Goal: Complete application form: Complete application form

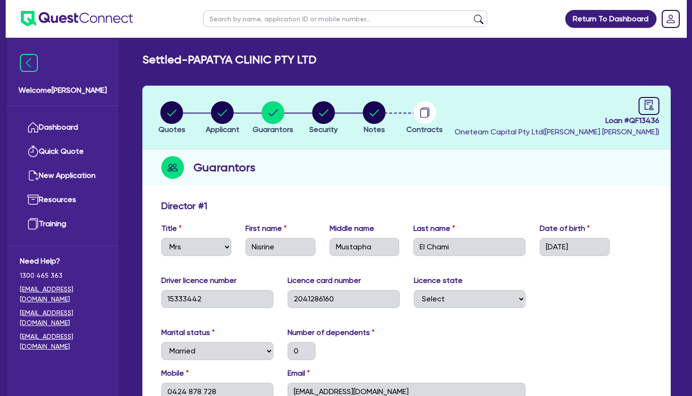
select select "MRS"
select select "[GEOGRAPHIC_DATA]"
select select "MARRIED"
select select "CASH"
select select "VEHICLE"
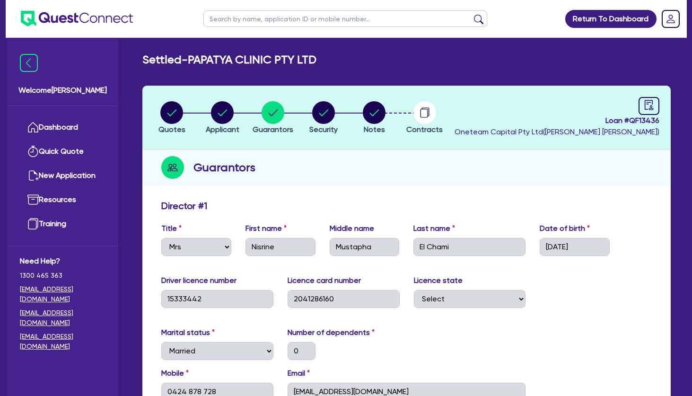
select select "VEHICLE"
select select "HOUSEHOLD_PERSONAL"
select select "OTHER"
select select "VEHICLE_LOAN"
select select "PERSONAL_LOAN"
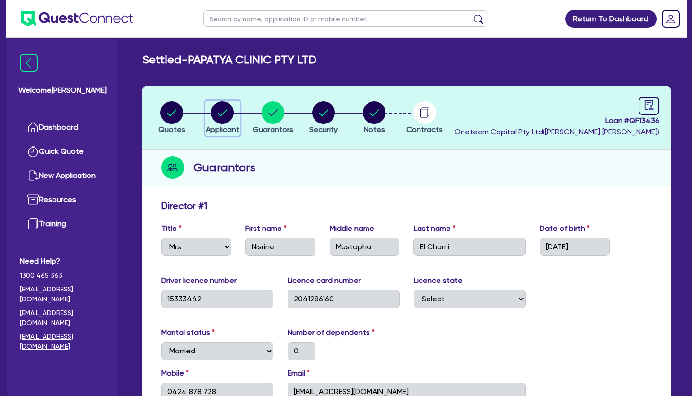
click at [233, 105] on icon "button" at bounding box center [222, 112] width 23 height 23
select select "COMPANY"
select select "HEALTH_BEAUTY"
select select "HAIR_BEAUTY_SALONS"
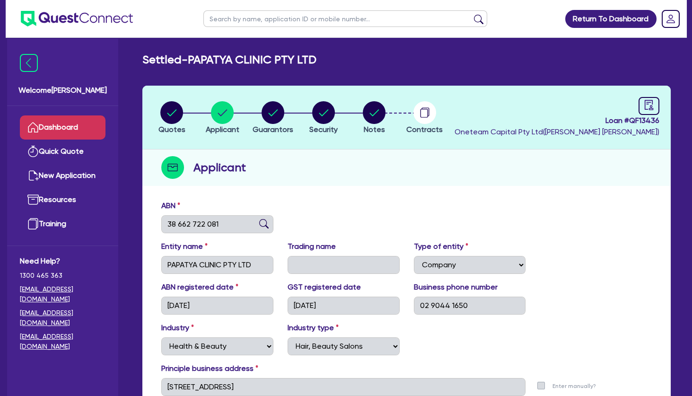
click at [45, 126] on link "Dashboard" at bounding box center [63, 127] width 86 height 24
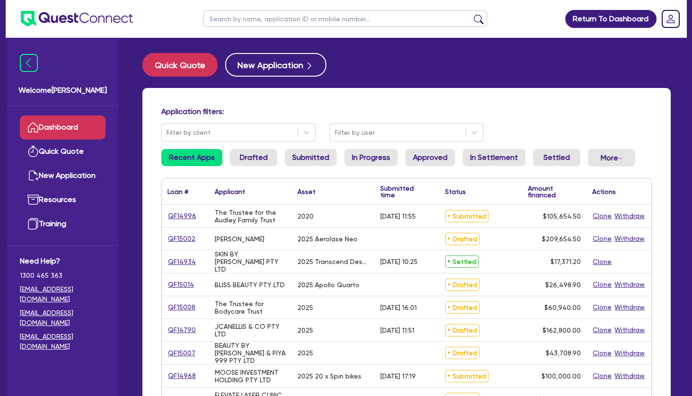
click at [250, 16] on input "text" at bounding box center [345, 18] width 284 height 17
type input "sp"
click at [471, 14] on button "submit" at bounding box center [478, 20] width 15 height 13
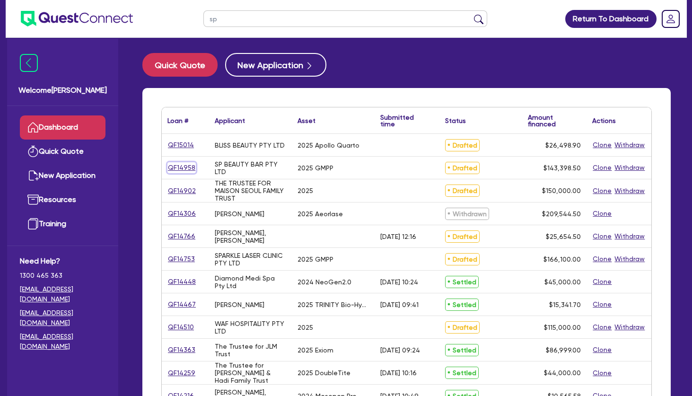
click at [183, 168] on link "QF14958" at bounding box center [181, 167] width 28 height 11
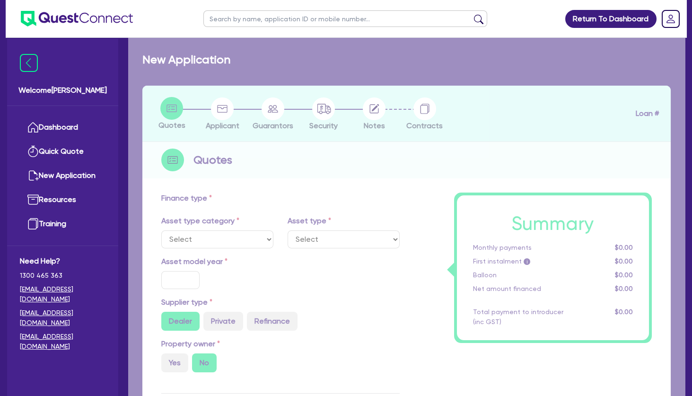
select select "TERTIARY_ASSETS"
type input "2025"
type input "142,744"
type input "10"
select select "BEAUTY_EQUIPMENT"
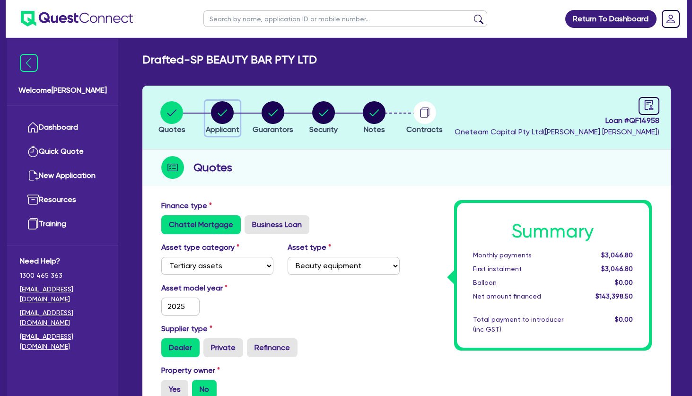
click at [220, 111] on circle "button" at bounding box center [222, 112] width 23 height 23
select select "COMPANY"
select select "HEALTH_BEAUTY"
select select "HAIR_BEAUTY_SALONS"
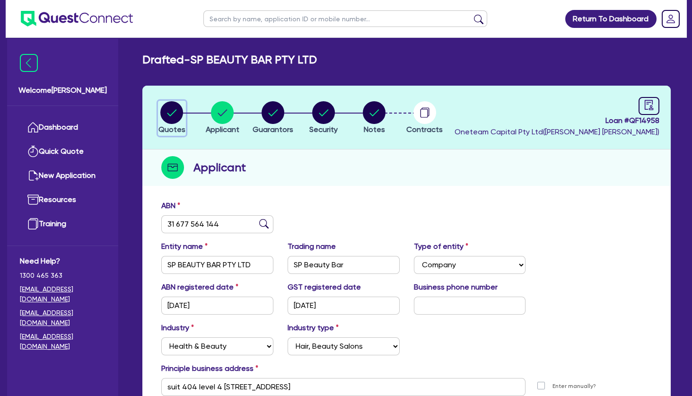
click at [172, 114] on icon "button" at bounding box center [171, 112] width 9 height 7
select select "TERTIARY_ASSETS"
select select "BEAUTY_EQUIPMENT"
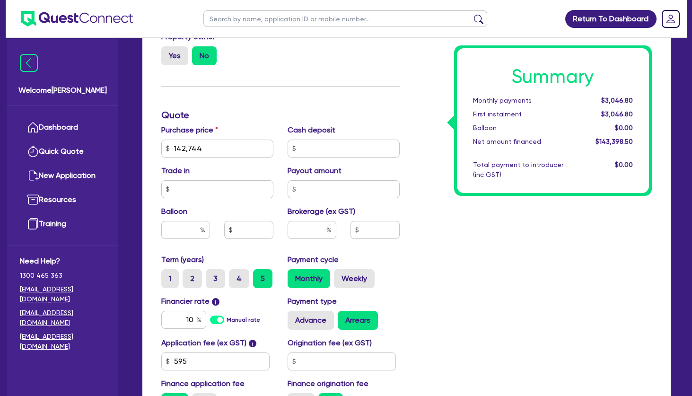
scroll to position [334, 0]
click at [330, 149] on input "text" at bounding box center [344, 148] width 112 height 18
drag, startPoint x: 225, startPoint y: 143, endPoint x: 140, endPoint y: 149, distance: 84.9
click at [161, 149] on input "142,744" at bounding box center [217, 148] width 112 height 18
type input "157,300"
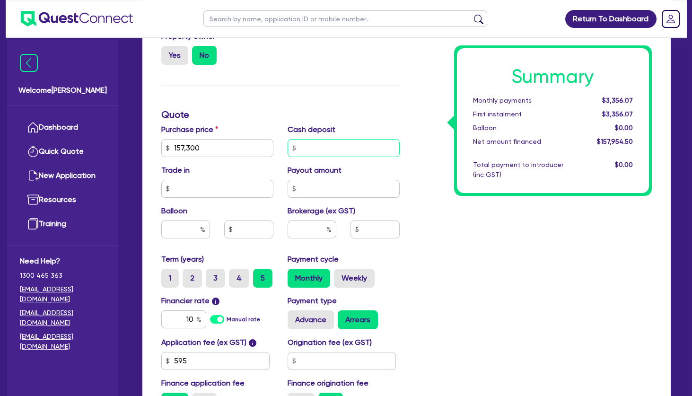
click at [317, 147] on input "text" at bounding box center [344, 148] width 112 height 18
type input "8,000"
click at [435, 210] on div "Summary Monthly payments $3,356.07 First instalment $3,356.07 Balloon $0.00 Net…" at bounding box center [533, 142] width 253 height 553
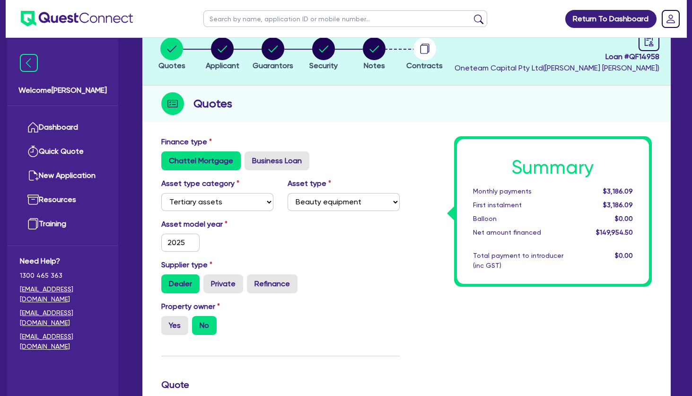
scroll to position [13, 0]
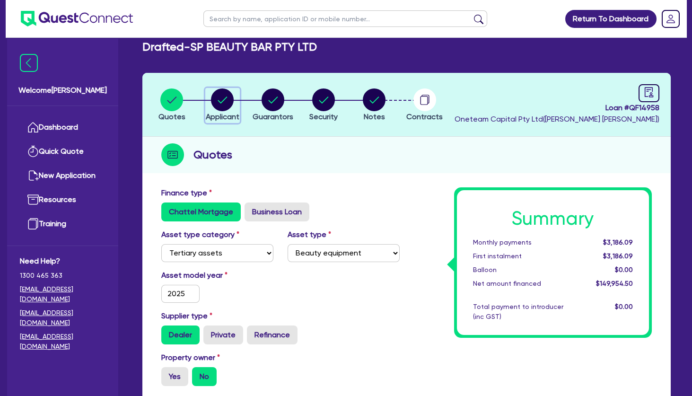
click at [224, 99] on icon "button" at bounding box center [222, 100] width 9 height 7
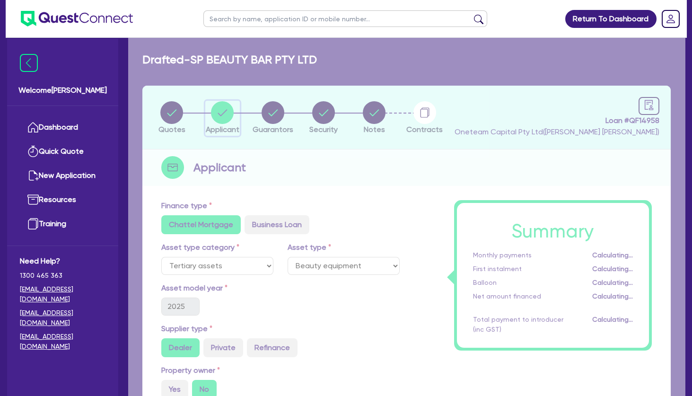
select select "COMPANY"
select select "HEALTH_BEAUTY"
select select "HAIR_BEAUTY_SALONS"
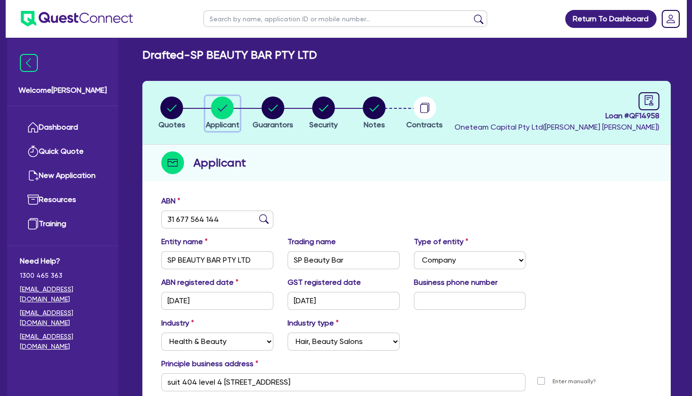
scroll to position [3, 0]
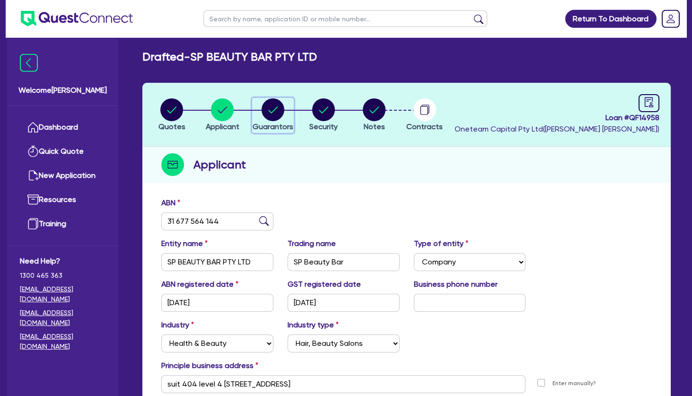
click at [274, 109] on icon "button" at bounding box center [273, 109] width 9 height 7
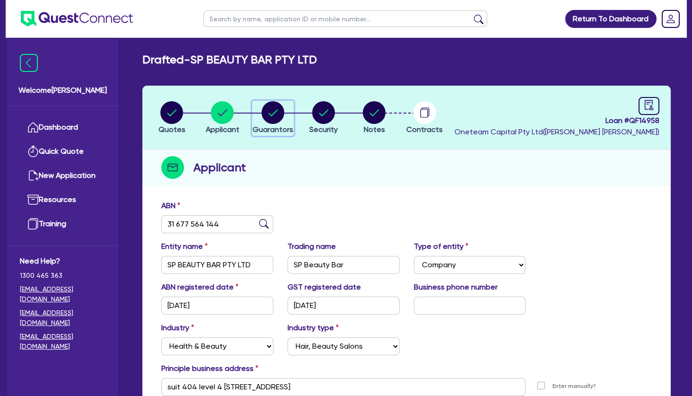
select select "MRS"
select select "[GEOGRAPHIC_DATA]"
select select "DE_FACTO"
select select "CASH"
select select "EQUIPMENT"
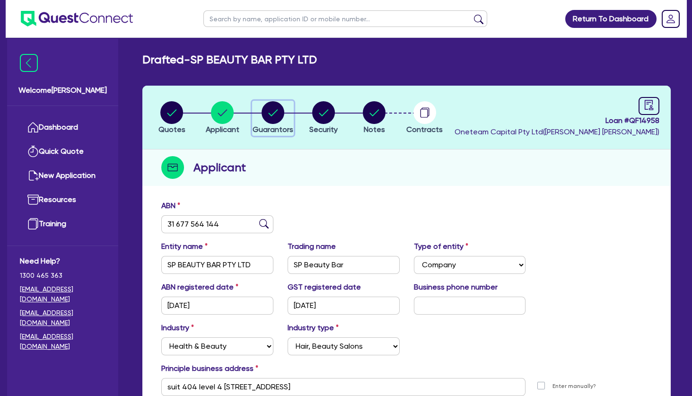
select select "OTHER"
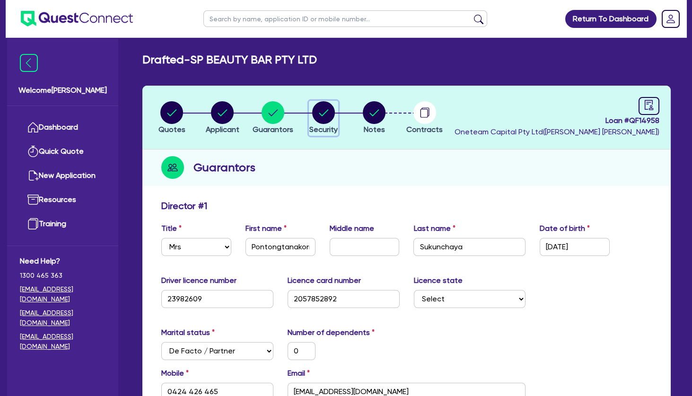
click at [326, 115] on circle "button" at bounding box center [323, 112] width 23 height 23
select select "TERTIARY_ASSETS"
select select "BEAUTY_EQUIPMENT"
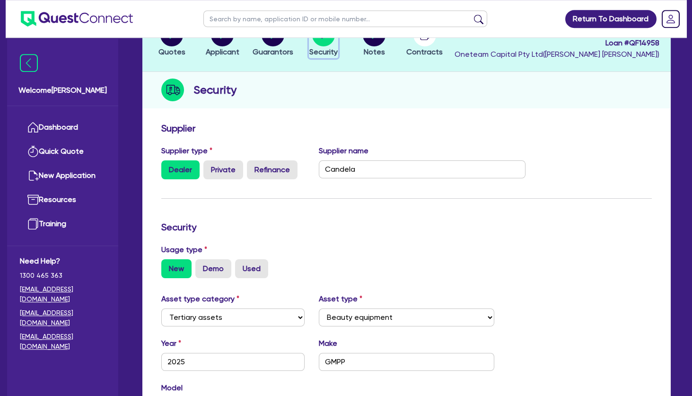
scroll to position [72, 0]
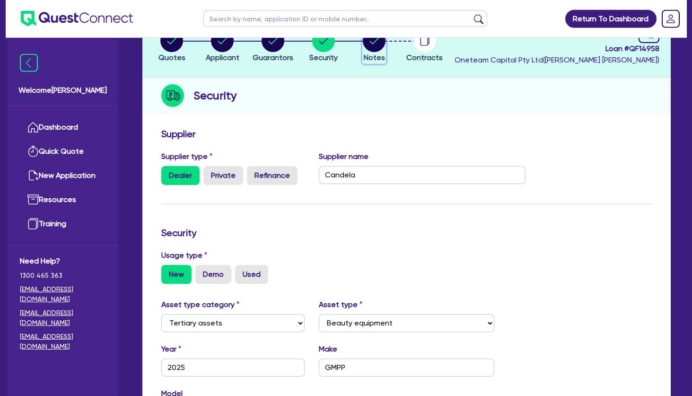
click at [374, 54] on span "Notes" at bounding box center [374, 57] width 21 height 9
select select "Other"
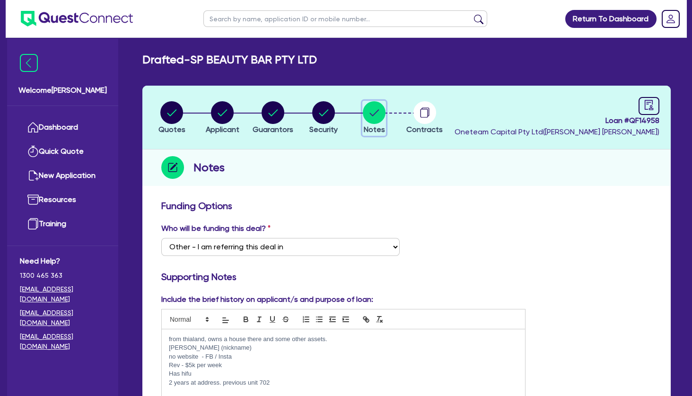
scroll to position [180, 0]
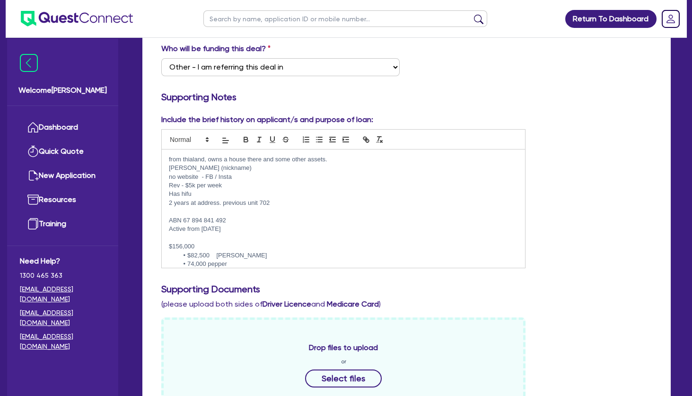
click at [267, 223] on p "ABN 67 894 841 492" at bounding box center [343, 220] width 349 height 9
drag, startPoint x: 235, startPoint y: 219, endPoint x: 185, endPoint y: 220, distance: 50.2
click at [185, 220] on p "ABN 67 894 841 492" at bounding box center [343, 220] width 349 height 9
copy p "67 894 841 492"
click at [237, 221] on p "ABN 67 894 841 492" at bounding box center [343, 220] width 349 height 9
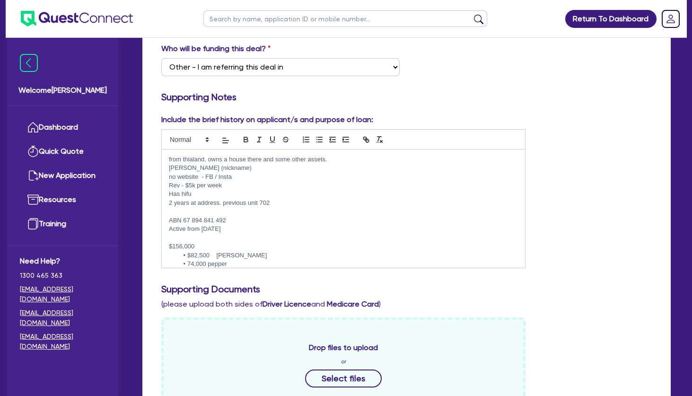
scroll to position [24, 0]
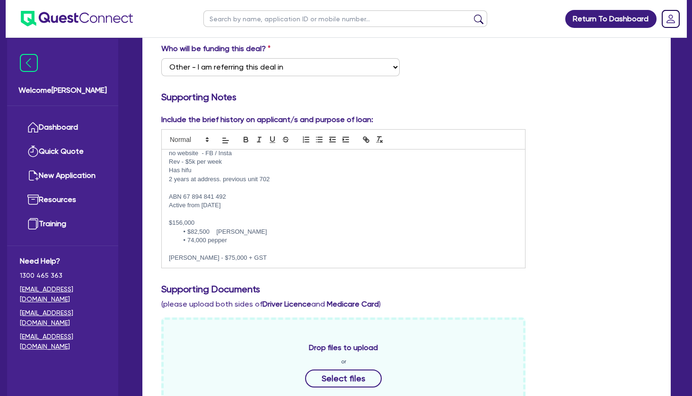
click at [230, 251] on p at bounding box center [343, 249] width 349 height 9
click at [240, 233] on li "$82,500 [PERSON_NAME]" at bounding box center [348, 232] width 340 height 9
click at [229, 240] on li "74,000 pepper" at bounding box center [348, 240] width 340 height 9
click at [226, 246] on p at bounding box center [343, 249] width 349 height 9
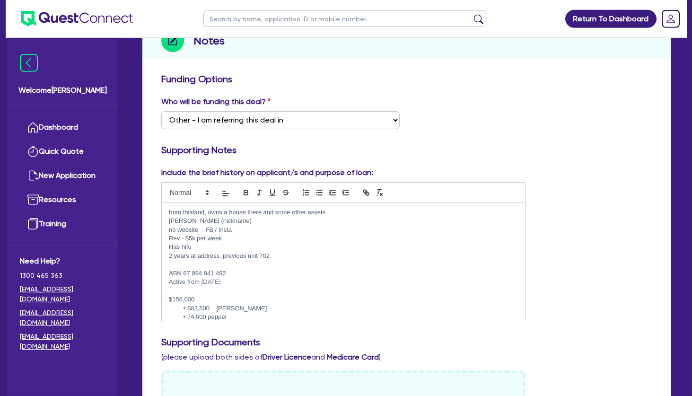
scroll to position [126, 0]
click at [226, 246] on p "Has hifu" at bounding box center [343, 247] width 349 height 9
click at [247, 232] on p "no website - FB / Insta" at bounding box center [343, 230] width 349 height 9
click at [260, 226] on p "no website - FB / Insta" at bounding box center [343, 230] width 349 height 9
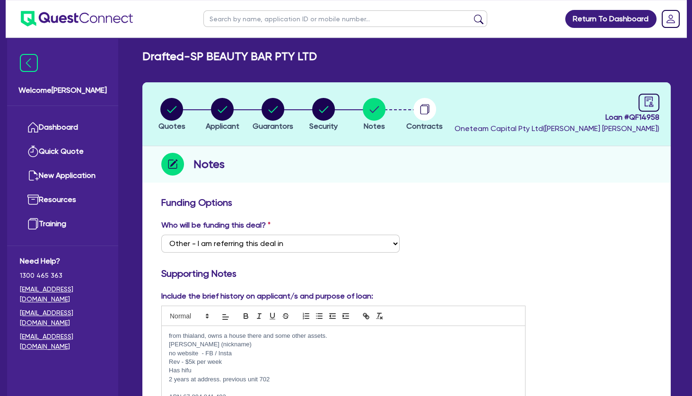
scroll to position [0, 0]
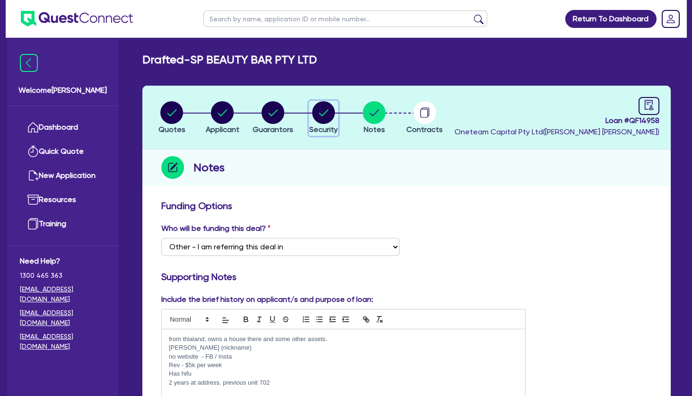
click at [330, 115] on circle "button" at bounding box center [323, 112] width 23 height 23
select select "TERTIARY_ASSETS"
select select "BEAUTY_EQUIPMENT"
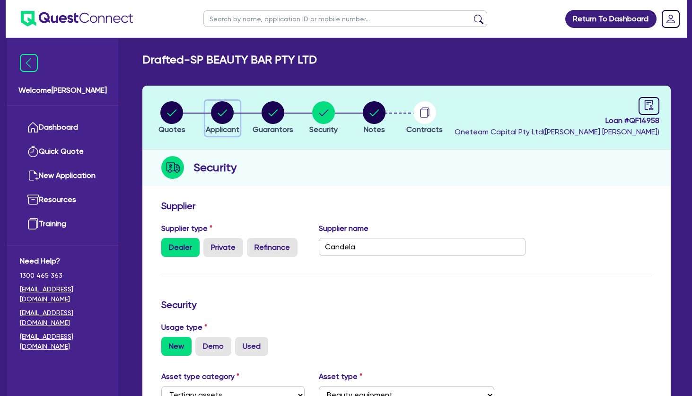
click at [219, 113] on circle "button" at bounding box center [222, 112] width 23 height 23
select select "COMPANY"
select select "HEALTH_BEAUTY"
select select "HAIR_BEAUTY_SALONS"
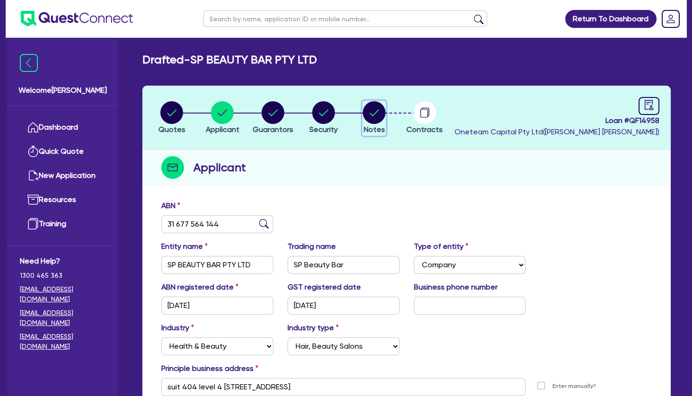
click at [385, 109] on circle "button" at bounding box center [374, 112] width 23 height 23
select select "Other"
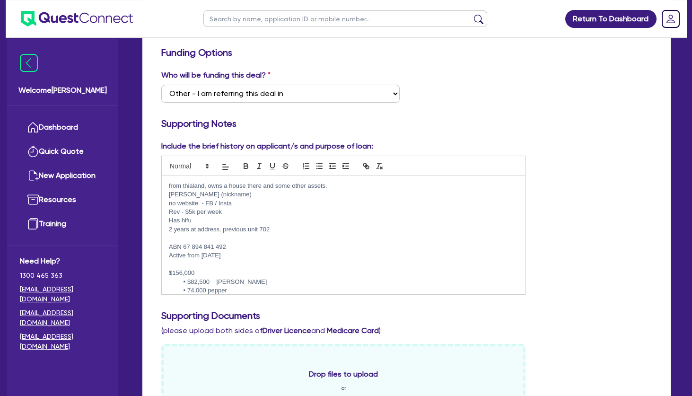
scroll to position [150, 0]
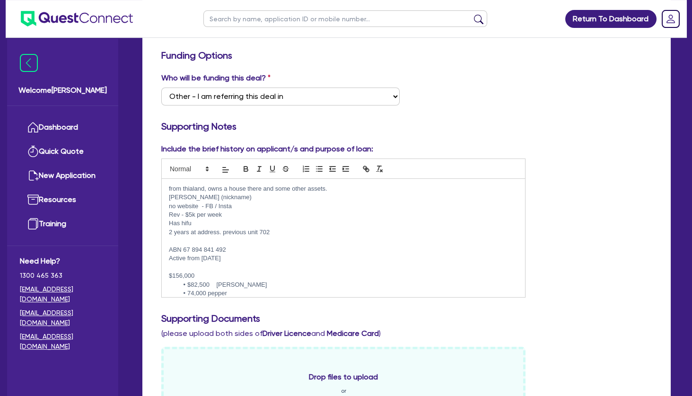
click at [258, 221] on p "Has hifu" at bounding box center [343, 223] width 349 height 9
click at [254, 216] on p "Rev - $5k per week" at bounding box center [343, 215] width 349 height 9
click at [247, 206] on p "no website - FB / Insta" at bounding box center [343, 206] width 349 height 9
click at [247, 198] on p "[PERSON_NAME] (nickname)" at bounding box center [343, 197] width 349 height 9
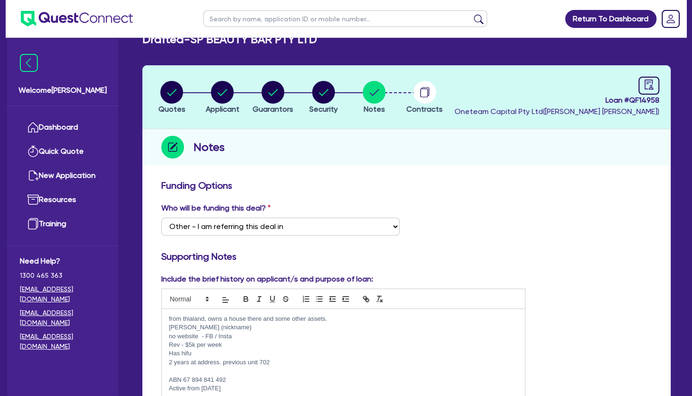
scroll to position [20, 0]
click at [269, 99] on circle "button" at bounding box center [273, 92] width 23 height 23
select select "MRS"
select select "[GEOGRAPHIC_DATA]"
select select "DE_FACTO"
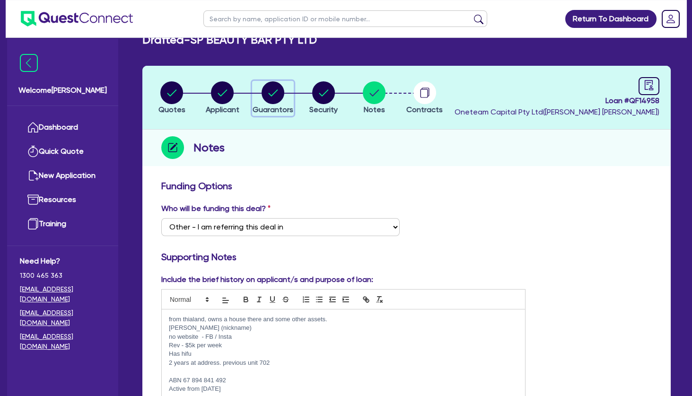
select select "CASH"
select select "EQUIPMENT"
select select "OTHER"
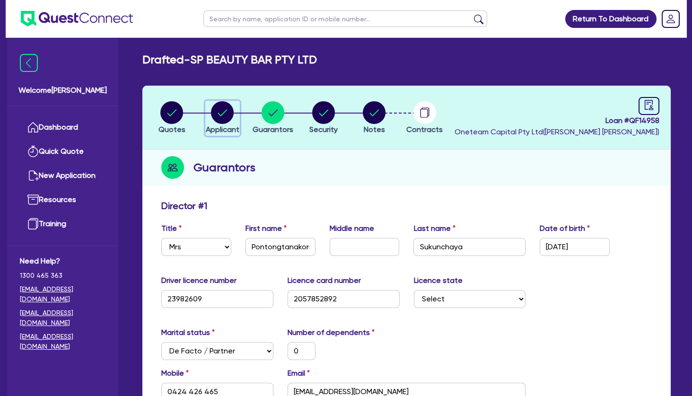
click at [225, 108] on circle "button" at bounding box center [222, 112] width 23 height 23
select select "COMPANY"
select select "HEALTH_BEAUTY"
select select "HAIR_BEAUTY_SALONS"
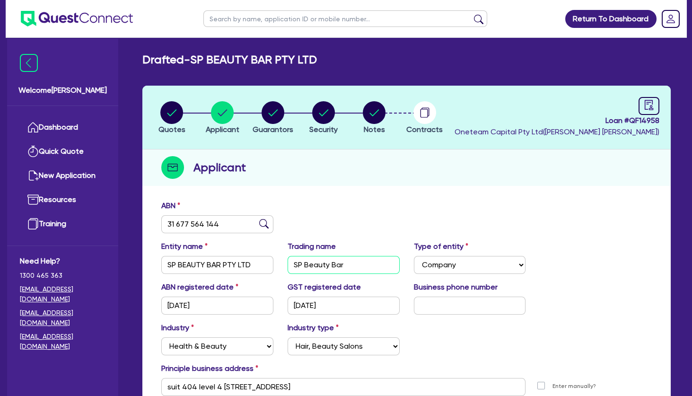
click at [317, 261] on input "SP Beauty Bar" at bounding box center [344, 265] width 112 height 18
click at [647, 105] on icon "audit" at bounding box center [649, 105] width 10 height 10
select select "DRAFTED_NEW"
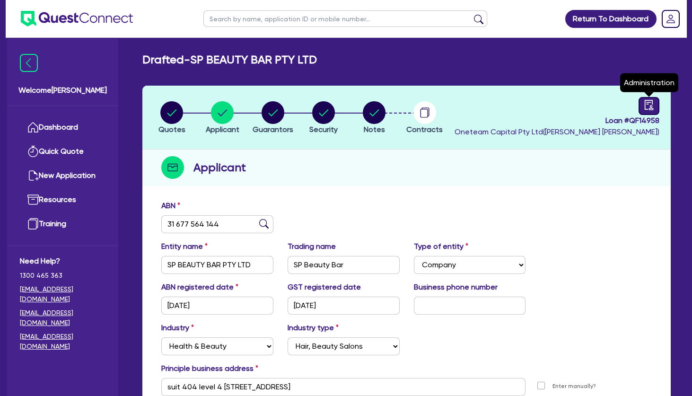
select select "Other"
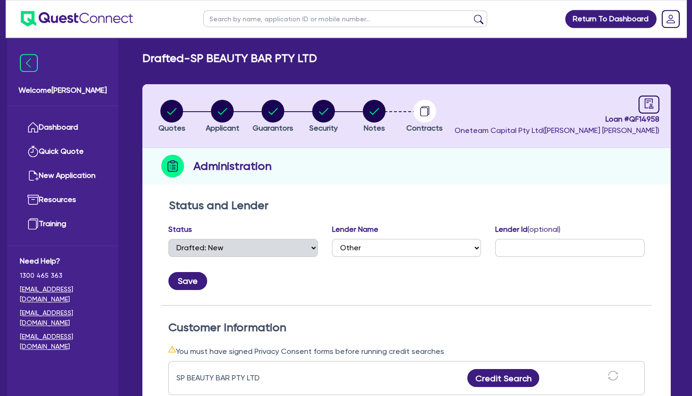
scroll to position [0, 0]
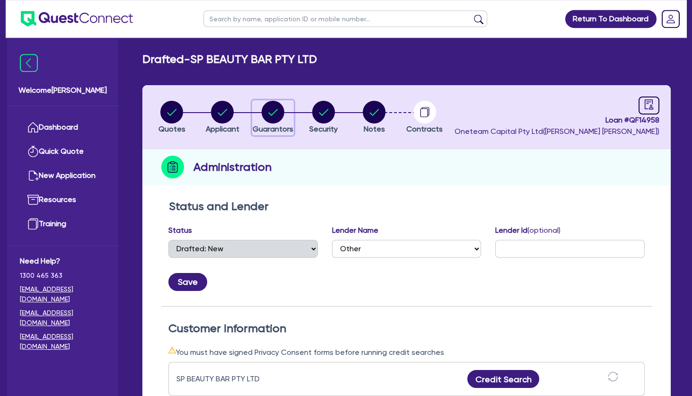
click at [277, 115] on circle "button" at bounding box center [273, 112] width 23 height 23
select select "MRS"
select select "[GEOGRAPHIC_DATA]"
select select "DE_FACTO"
select select "CASH"
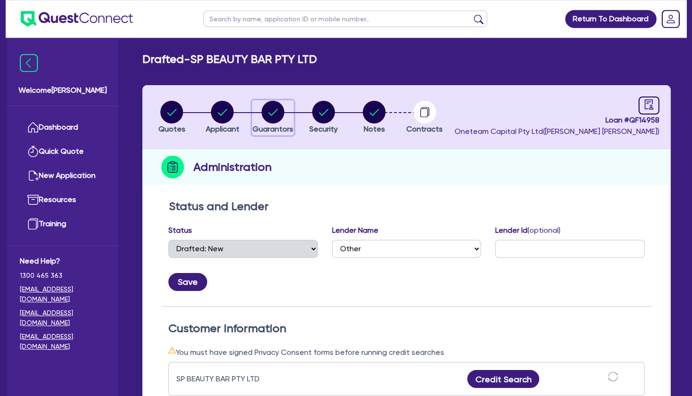
select select "EQUIPMENT"
select select "OTHER"
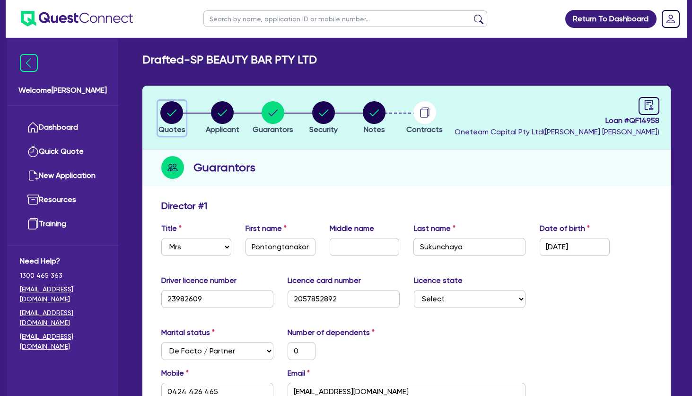
click at [176, 112] on circle "button" at bounding box center [171, 112] width 23 height 23
select select "TERTIARY_ASSETS"
select select "BEAUTY_EQUIPMENT"
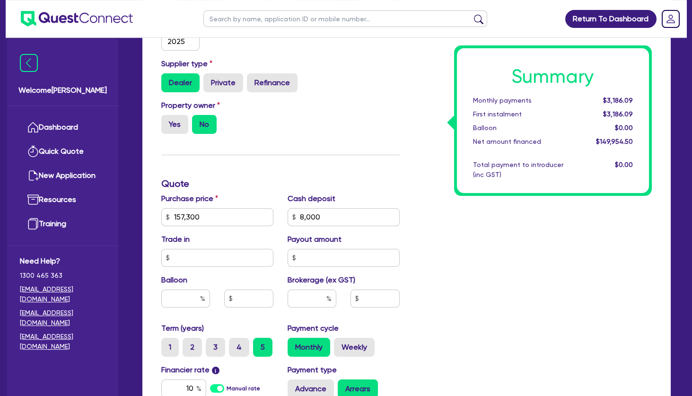
scroll to position [332, 0]
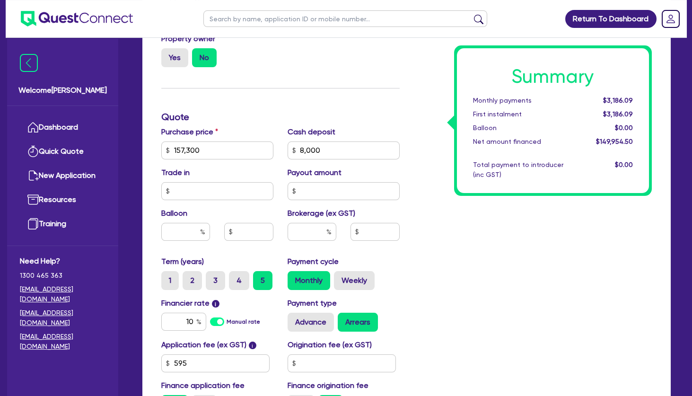
click at [422, 182] on div "Summary Monthly payments $3,186.09 First instalment $3,186.09 Balloon $0.00 Net…" at bounding box center [533, 144] width 253 height 553
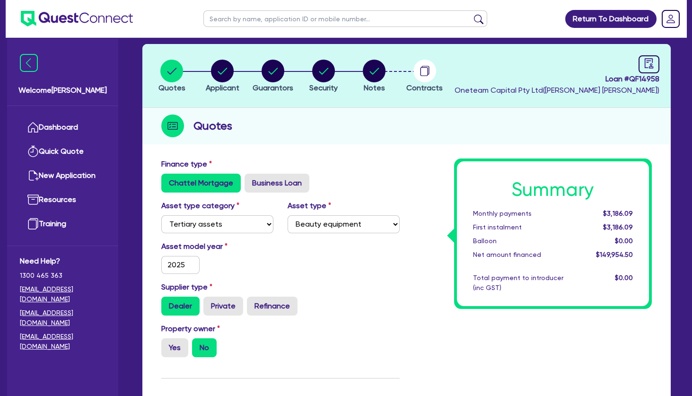
scroll to position [41, 0]
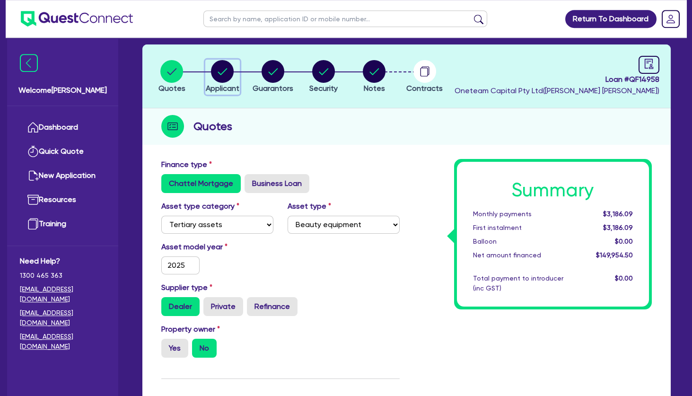
click at [223, 75] on circle "button" at bounding box center [222, 71] width 23 height 23
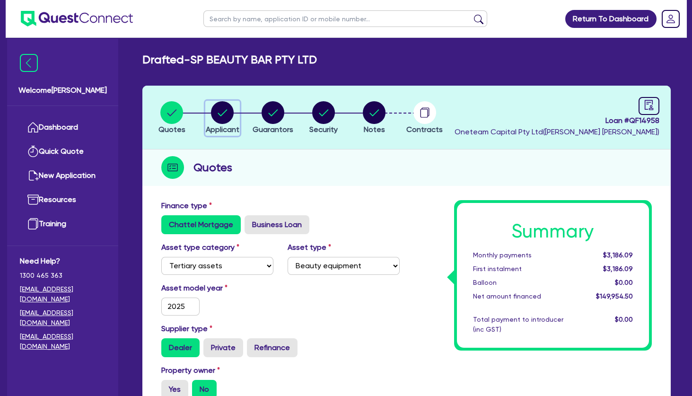
select select "COMPANY"
select select "HEALTH_BEAUTY"
select select "HAIR_BEAUTY_SALONS"
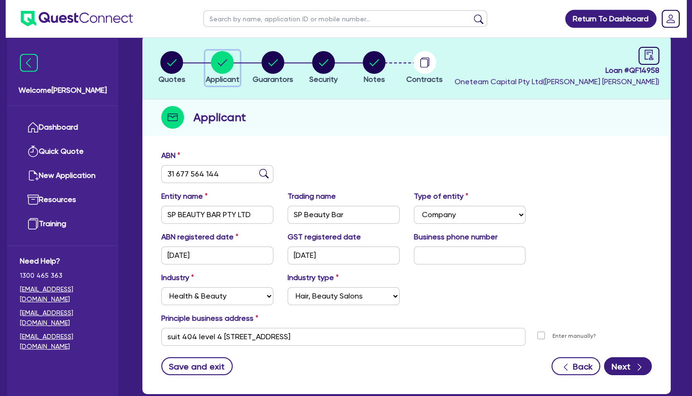
scroll to position [50, 0]
click at [176, 67] on circle "button" at bounding box center [171, 62] width 23 height 23
select select "TERTIARY_ASSETS"
select select "BEAUTY_EQUIPMENT"
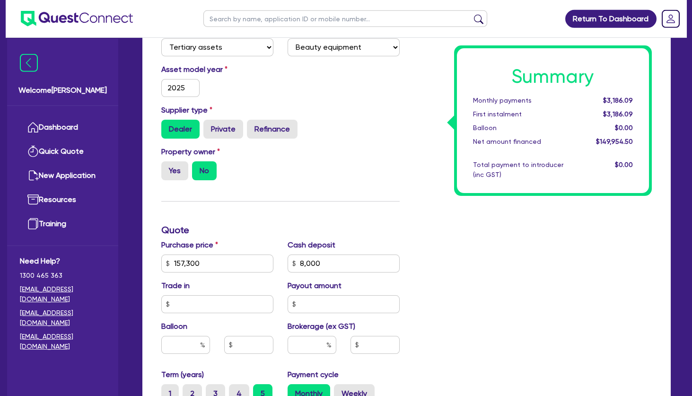
scroll to position [229, 0]
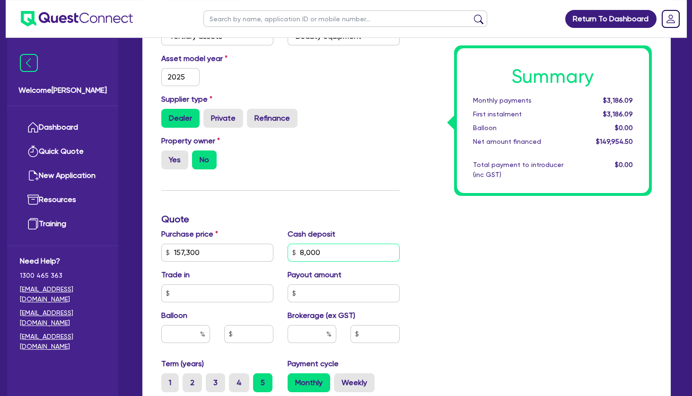
click at [337, 256] on input "8,000" at bounding box center [344, 253] width 112 height 18
drag, startPoint x: 341, startPoint y: 255, endPoint x: 287, endPoint y: 248, distance: 54.3
click at [288, 248] on input "8,000" at bounding box center [344, 253] width 112 height 18
type input "31,460"
click at [454, 271] on div "Summary Monthly payments $3,186.09 First instalment $3,186.09 Balloon $0.00 Net…" at bounding box center [533, 247] width 253 height 553
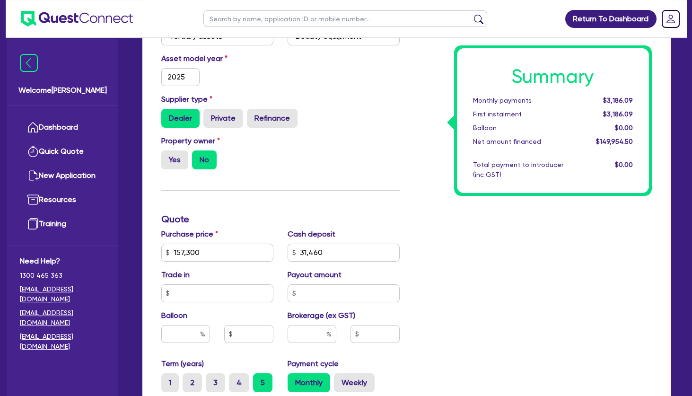
type input "157,300"
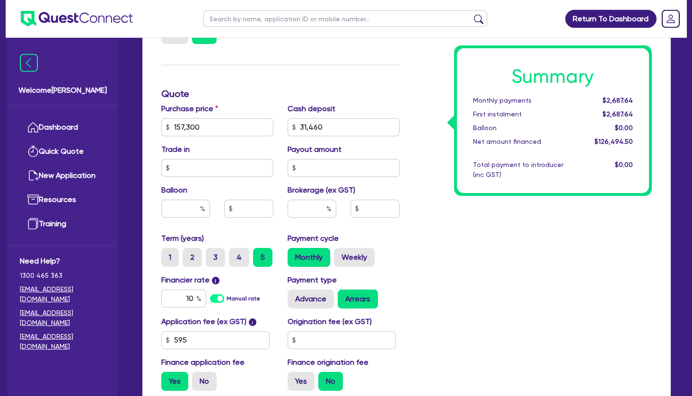
scroll to position [361, 0]
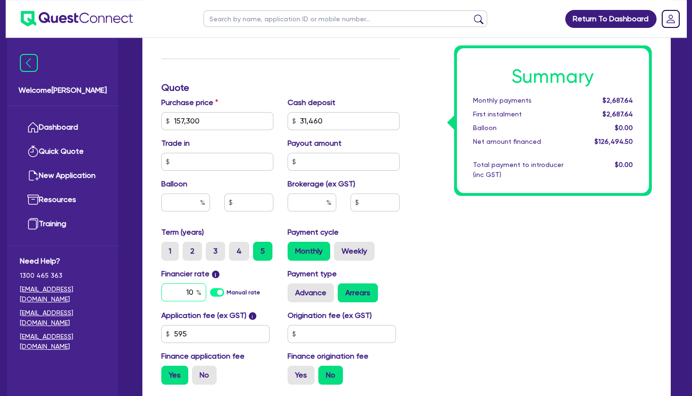
drag, startPoint x: 183, startPoint y: 290, endPoint x: 201, endPoint y: 295, distance: 18.5
click at [201, 295] on input "10" at bounding box center [183, 292] width 45 height 18
type input "11.45"
click at [311, 198] on input "text" at bounding box center [312, 203] width 49 height 18
type input "157,300"
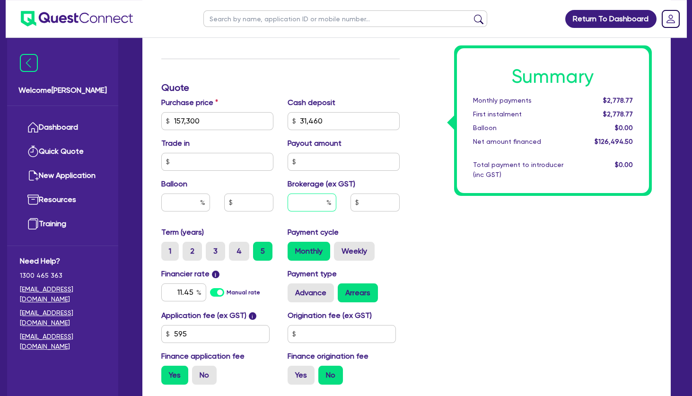
type input "4"
type input "5"
click at [461, 246] on div "Summary Monthly payments $2,778.77 First instalment $2,778.77 Balloon $0.00 Net…" at bounding box center [533, 115] width 253 height 553
type input "157,300"
type input "6,324.73"
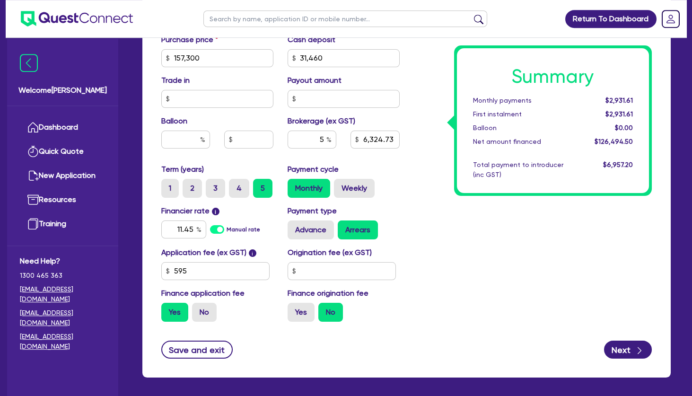
scroll to position [427, 0]
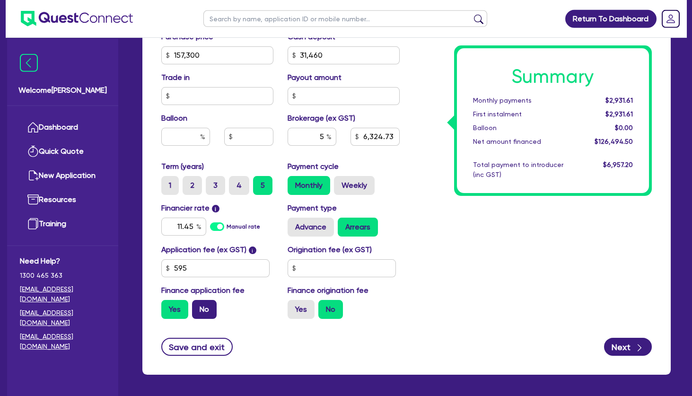
click at [207, 303] on label "No" at bounding box center [204, 309] width 25 height 19
click at [198, 303] on input "No" at bounding box center [195, 303] width 6 height 6
radio input "true"
type input "157,300"
type input "6,324.73"
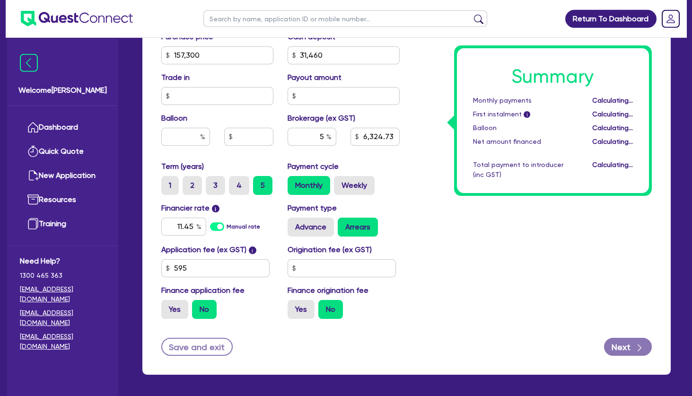
type input "157,300"
type input "6,292"
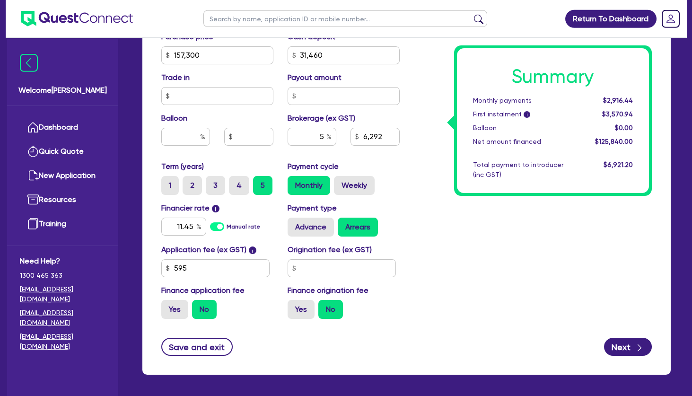
click at [513, 252] on div "Summary Monthly payments $2,916.44 First instalment i $3,570.94 Balloon $0.00 N…" at bounding box center [533, 49] width 253 height 553
click at [361, 185] on label "Weekly" at bounding box center [354, 185] width 41 height 19
click at [340, 182] on input "Weekly" at bounding box center [337, 179] width 6 height 6
radio input "true"
type input "157,300"
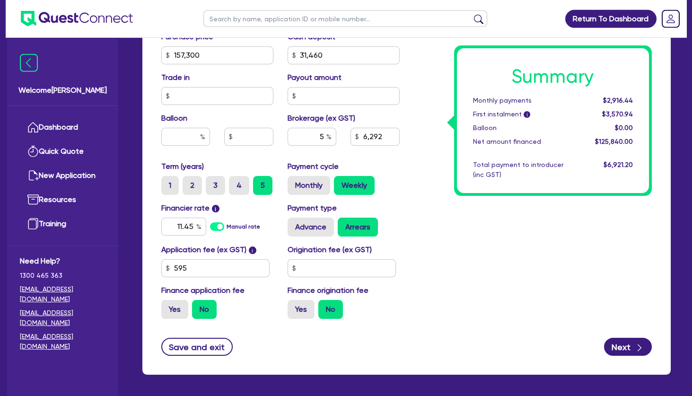
type input "6,292"
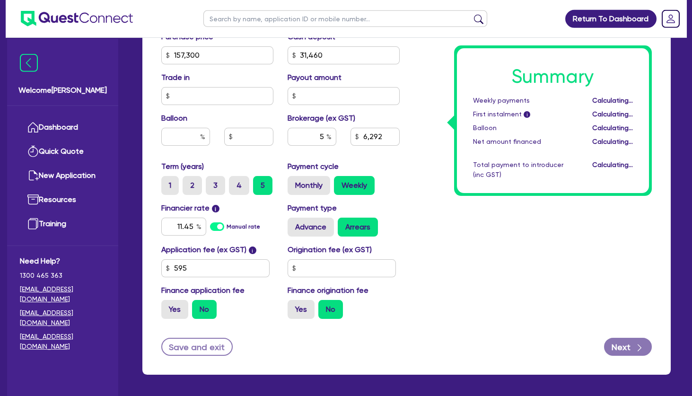
type input "157,300"
type input "6,292"
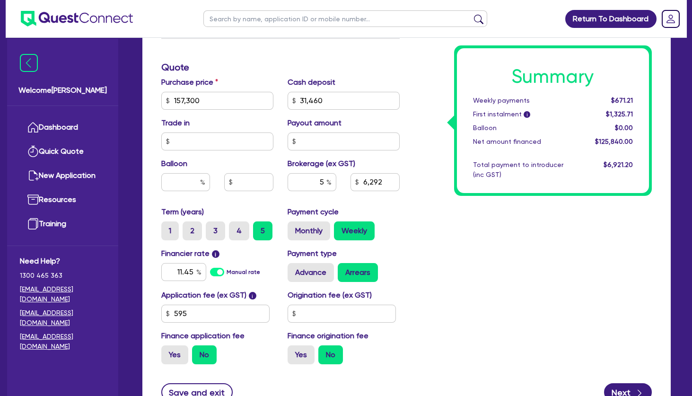
scroll to position [381, 0]
click at [616, 104] on span "$671.21" at bounding box center [622, 101] width 22 height 8
click at [617, 105] on div "$671.21" at bounding box center [611, 101] width 58 height 10
click at [475, 122] on div "Summary Weekly payments $671.21 First instalment i $1,325.71 Balloon $0.00 Net …" at bounding box center [553, 120] width 193 height 145
click at [312, 233] on label "Monthly" at bounding box center [309, 231] width 43 height 19
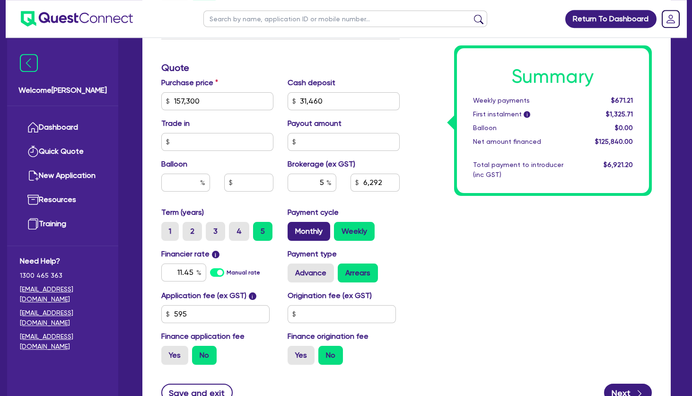
click at [294, 228] on input "Monthly" at bounding box center [291, 225] width 6 height 6
radio input "true"
type input "157,300"
type input "6,292"
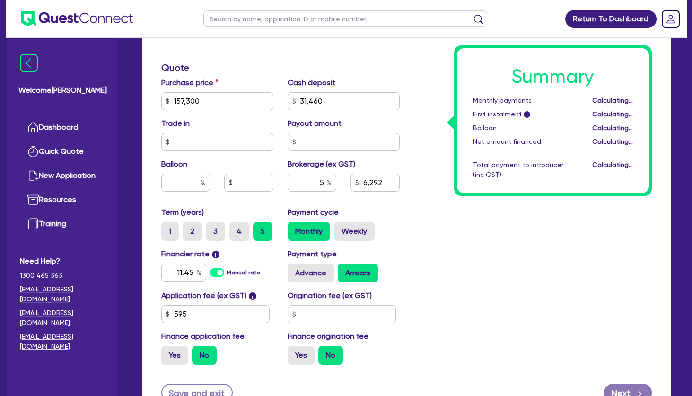
type input "157,300"
type input "6,292"
click at [512, 224] on div "Summary Monthly payments $2,916.44 First instalment i $3,570.94 Balloon $0.00 N…" at bounding box center [533, 95] width 253 height 553
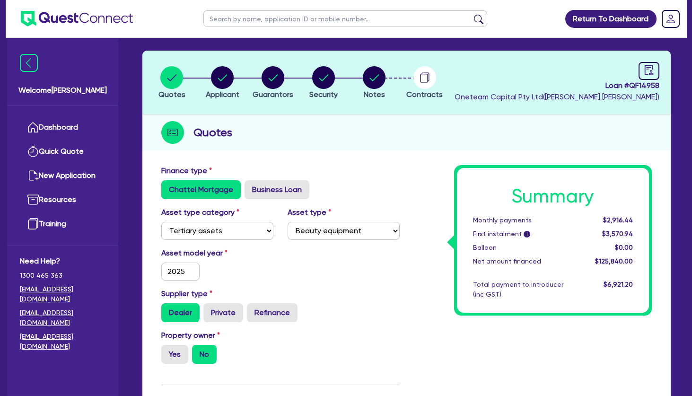
scroll to position [0, 0]
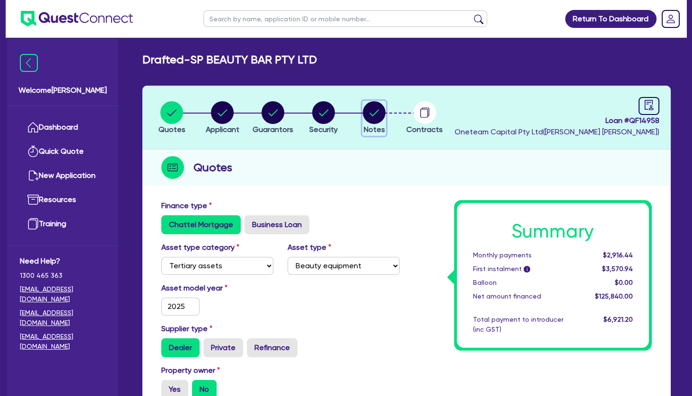
click at [378, 112] on circle "button" at bounding box center [374, 112] width 23 height 23
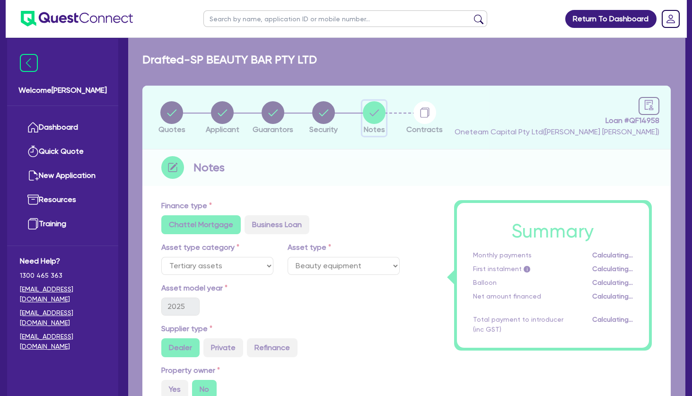
select select "Other"
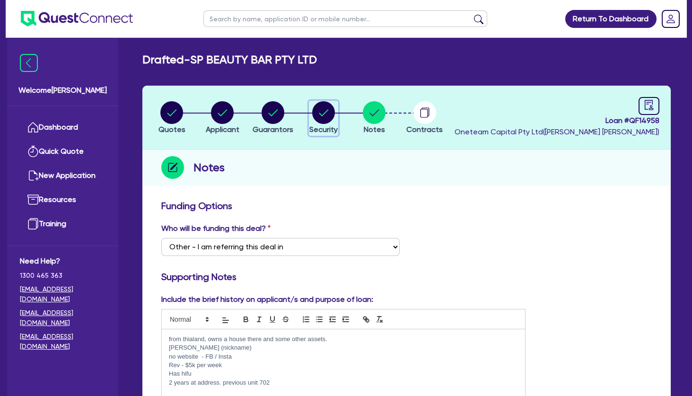
click at [322, 115] on icon "button" at bounding box center [323, 112] width 9 height 7
select select "TERTIARY_ASSETS"
select select "BEAUTY_EQUIPMENT"
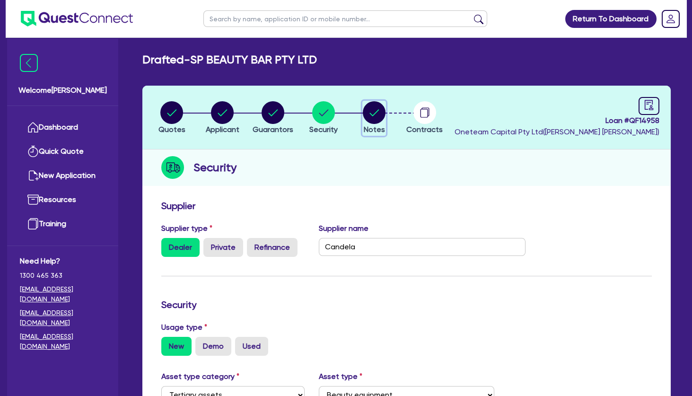
click at [371, 115] on circle "button" at bounding box center [374, 112] width 23 height 23
select select "Other"
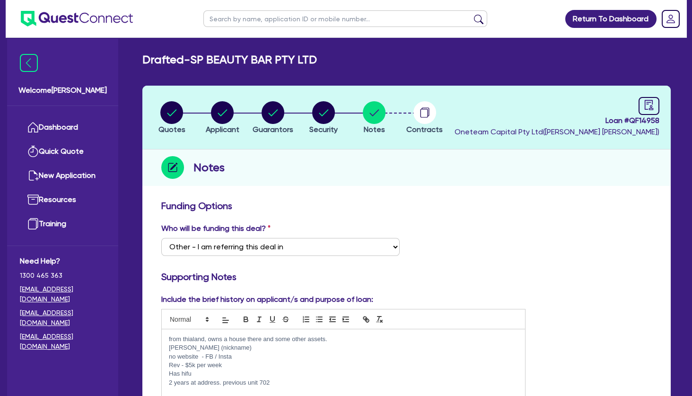
click at [651, 103] on icon "audit" at bounding box center [649, 105] width 10 height 10
select select "DRAFTED_NEW"
select select "Other"
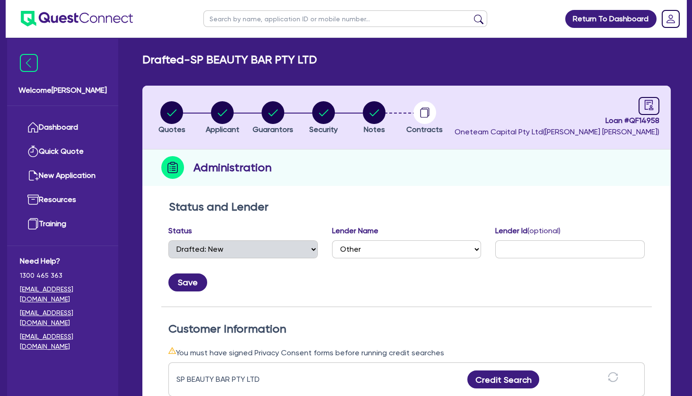
scroll to position [140, 0]
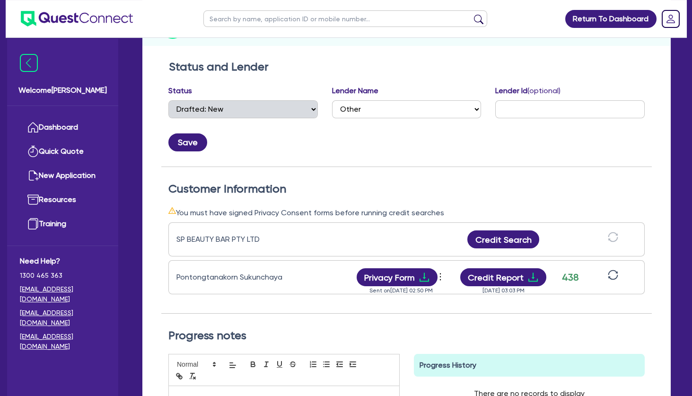
click at [615, 273] on icon "sync" at bounding box center [613, 275] width 10 height 10
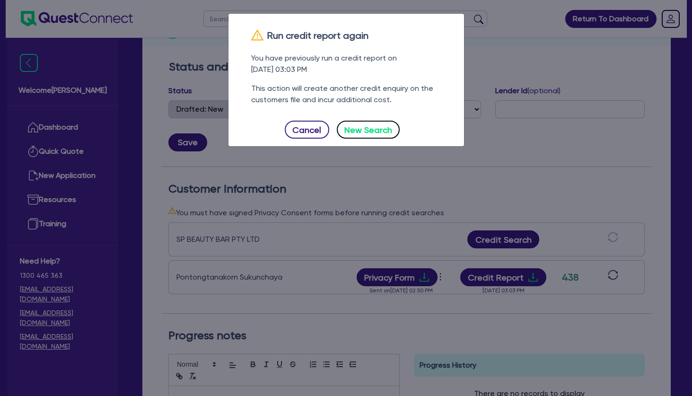
click at [370, 125] on button "New Search" at bounding box center [368, 130] width 63 height 18
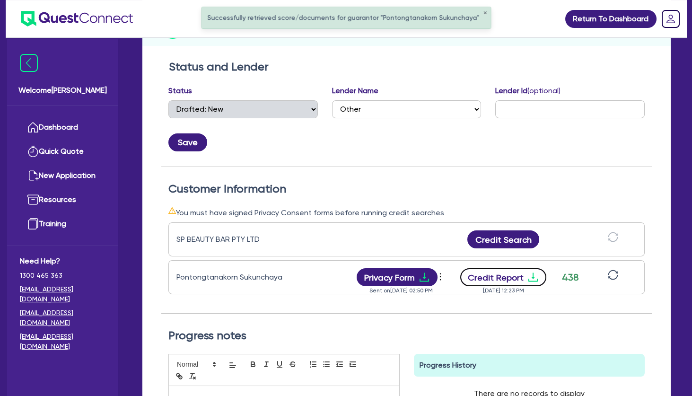
click at [522, 278] on button "Credit Report" at bounding box center [503, 277] width 87 height 18
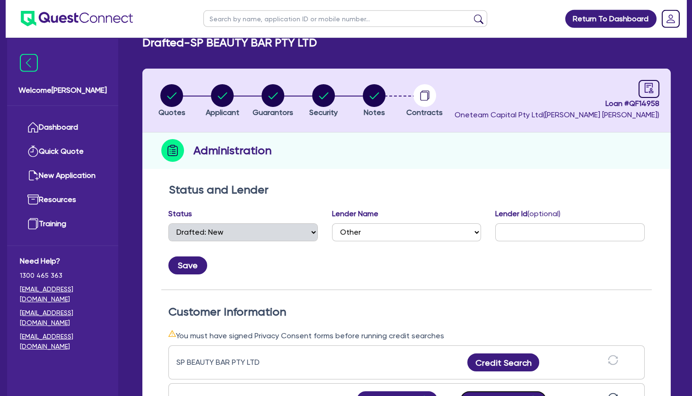
scroll to position [0, 0]
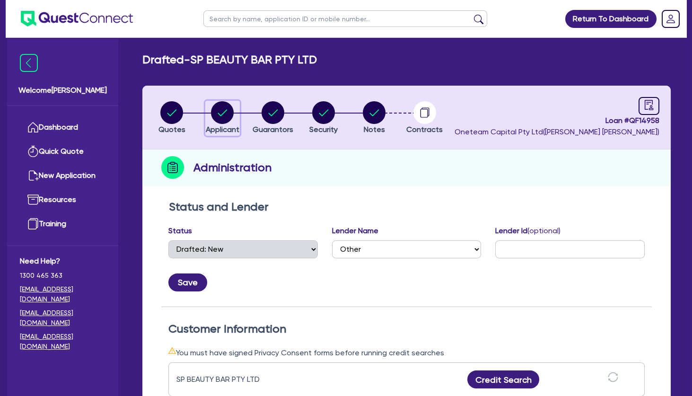
click at [219, 117] on circle "button" at bounding box center [222, 112] width 23 height 23
select select "COMPANY"
select select "HEALTH_BEAUTY"
select select "HAIR_BEAUTY_SALONS"
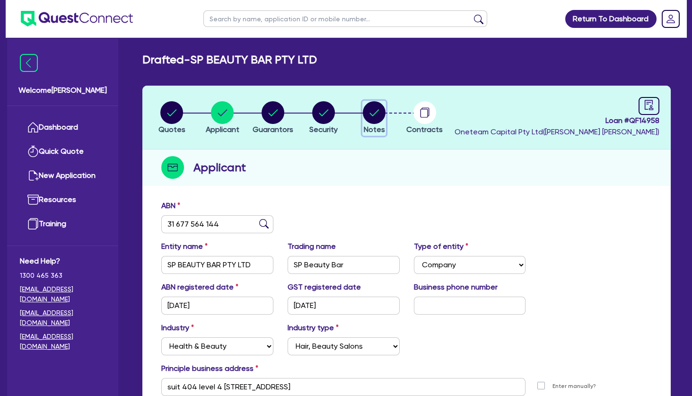
click at [380, 113] on circle "button" at bounding box center [374, 112] width 23 height 23
select select "Other"
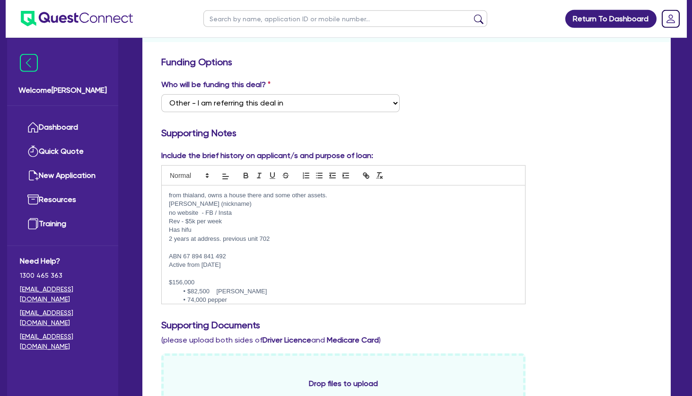
scroll to position [145, 0]
click at [213, 230] on p "Has hifu" at bounding box center [343, 229] width 349 height 9
click at [211, 246] on p at bounding box center [343, 246] width 349 height 9
click at [204, 273] on p at bounding box center [343, 273] width 349 height 9
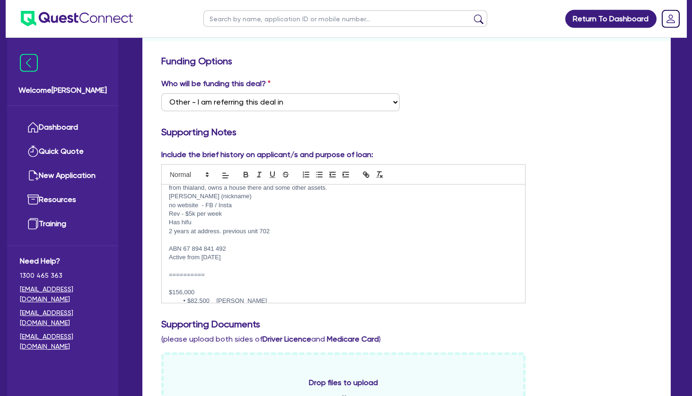
scroll to position [0, 0]
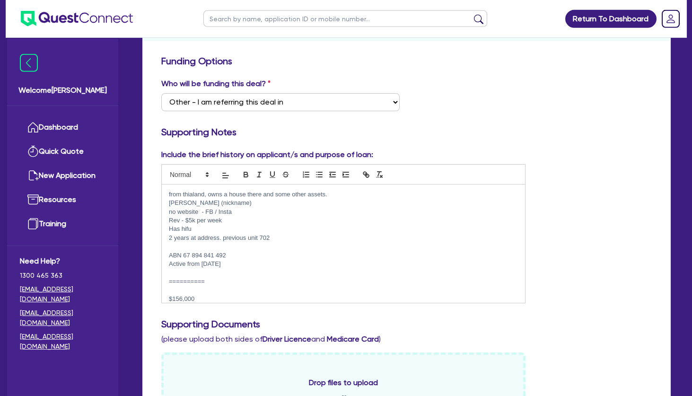
click at [244, 209] on p "no website - FB / Insta" at bounding box center [343, 212] width 349 height 9
click at [254, 212] on p "no website - FB / Insta" at bounding box center [343, 212] width 349 height 9
click at [252, 206] on p "[PERSON_NAME] (nickname)" at bounding box center [343, 203] width 349 height 9
click at [339, 193] on p "from thialand, owns a house there and some other assets." at bounding box center [343, 194] width 349 height 9
click at [273, 201] on p "[PERSON_NAME] (nickname)" at bounding box center [343, 203] width 349 height 9
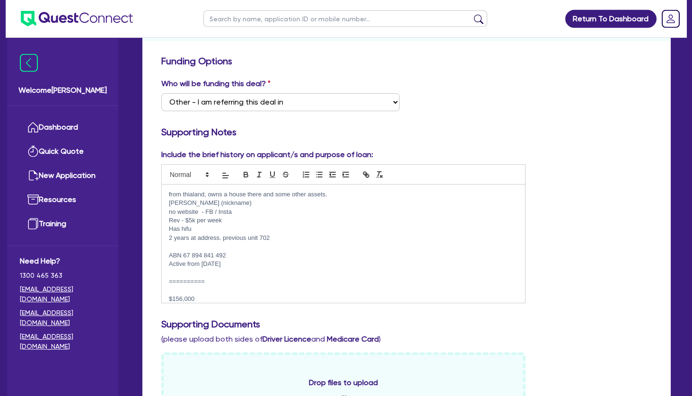
click at [230, 229] on p "Has hifu" at bounding box center [343, 229] width 349 height 9
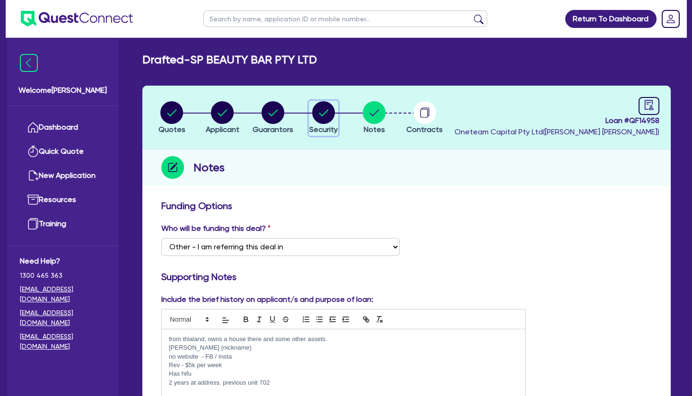
click at [323, 111] on circle "button" at bounding box center [323, 112] width 23 height 23
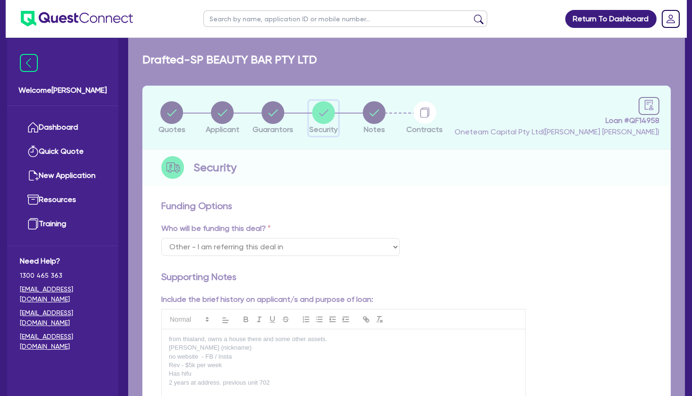
select select "TERTIARY_ASSETS"
select select "BEAUTY_EQUIPMENT"
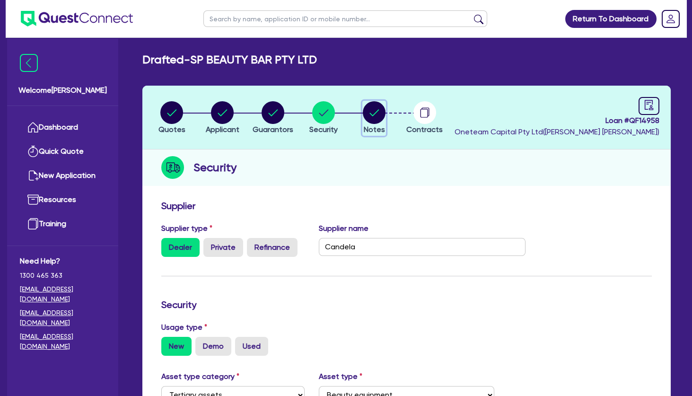
click at [376, 112] on icon "button" at bounding box center [374, 112] width 9 height 7
select select "Other"
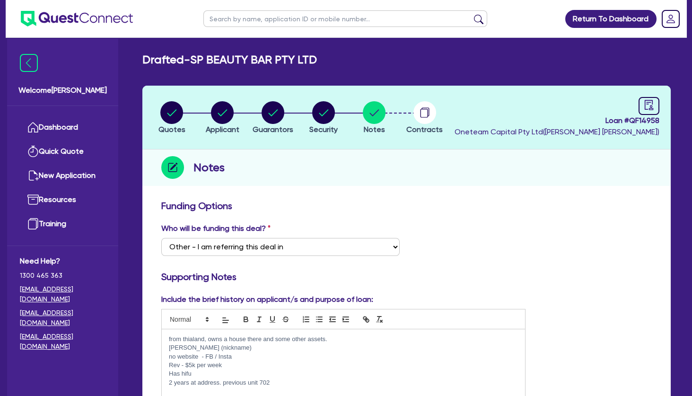
click at [273, 110] on circle "button" at bounding box center [273, 112] width 23 height 23
select select "MRS"
select select "[GEOGRAPHIC_DATA]"
select select "DE_FACTO"
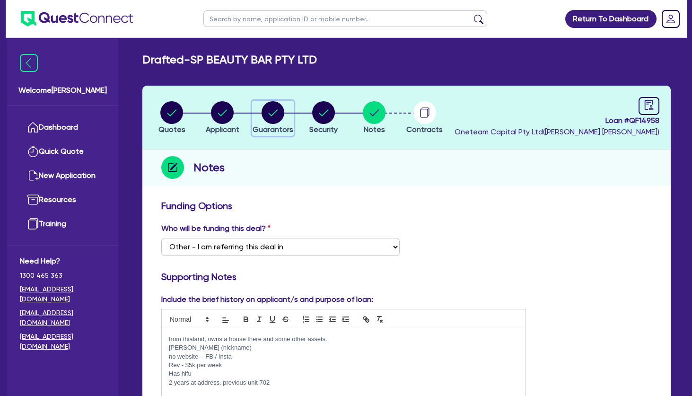
select select "CASH"
select select "EQUIPMENT"
select select "OTHER"
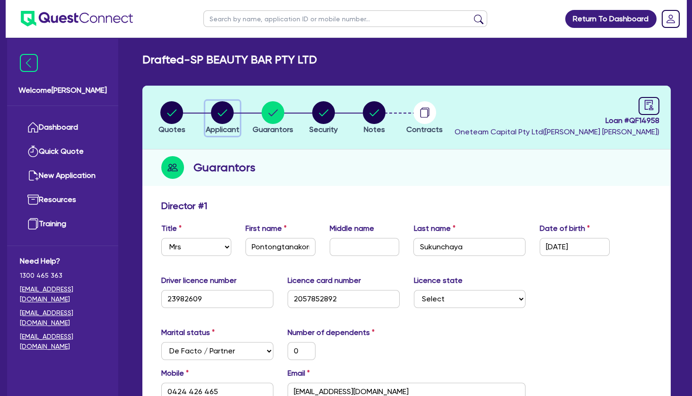
click at [226, 111] on circle "button" at bounding box center [222, 112] width 23 height 23
select select "COMPANY"
select select "HEALTH_BEAUTY"
select select "HAIR_BEAUTY_SALONS"
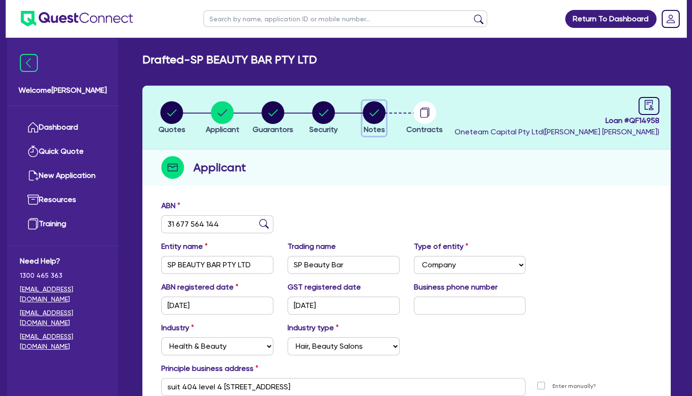
click at [376, 109] on circle "button" at bounding box center [374, 112] width 23 height 23
select select "Other"
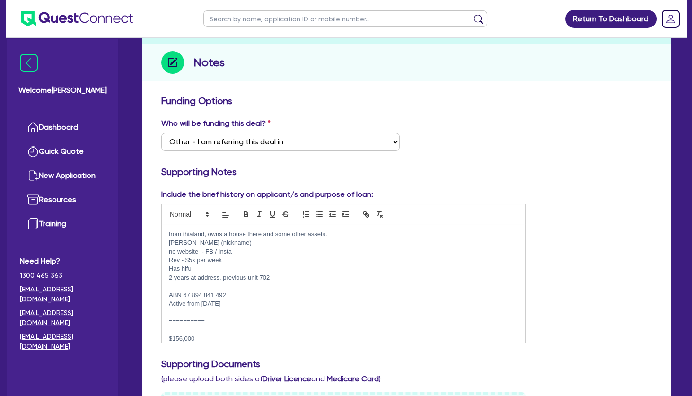
scroll to position [108, 0]
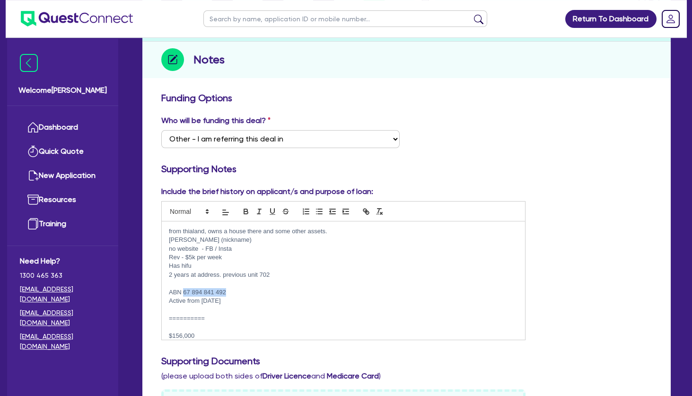
drag, startPoint x: 236, startPoint y: 292, endPoint x: 184, endPoint y: 290, distance: 52.1
click at [184, 290] on p "ABN 67 894 841 492" at bounding box center [343, 292] width 349 height 9
copy p "67 894 841 492"
click at [247, 308] on p at bounding box center [343, 310] width 349 height 9
click at [252, 241] on p "[PERSON_NAME] (nickname)" at bounding box center [343, 240] width 349 height 9
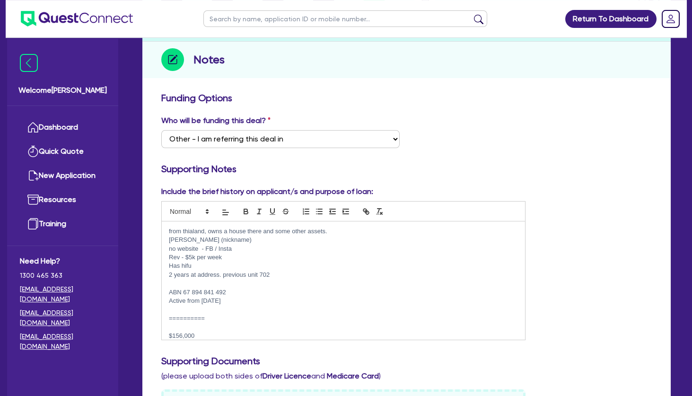
click at [238, 247] on p "no website - FB / Insta" at bounding box center [343, 249] width 349 height 9
click at [204, 265] on p "Has hifu" at bounding box center [343, 266] width 349 height 9
click at [223, 287] on p at bounding box center [343, 283] width 349 height 9
click at [220, 308] on p at bounding box center [343, 310] width 349 height 9
click at [168, 291] on div "from thialand, owns a house there and some other assets. [PERSON_NAME] (nicknam…" at bounding box center [343, 280] width 363 height 118
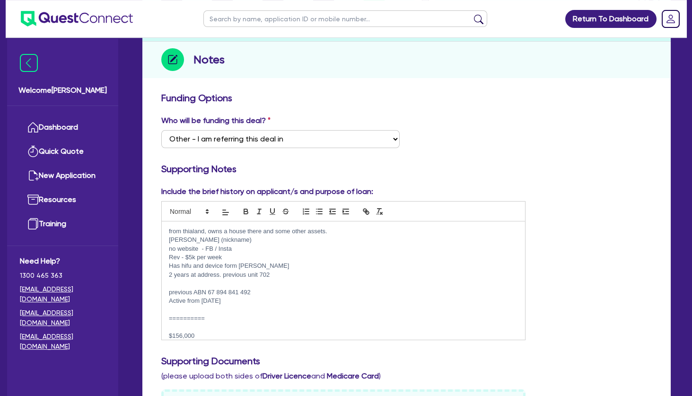
click at [190, 310] on p at bounding box center [343, 310] width 349 height 9
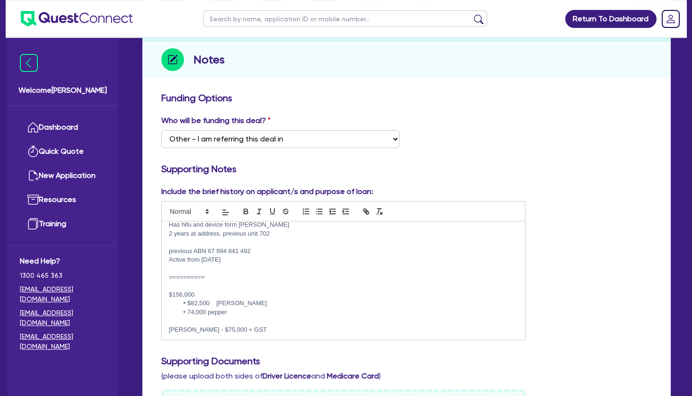
click at [202, 285] on p at bounding box center [343, 286] width 349 height 9
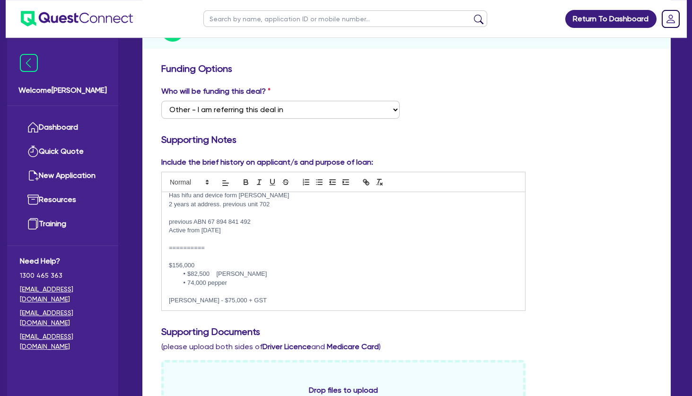
scroll to position [0, 0]
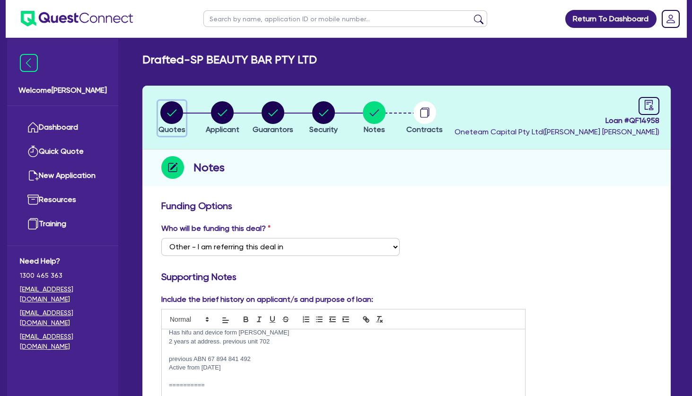
click at [173, 116] on circle "button" at bounding box center [171, 112] width 23 height 23
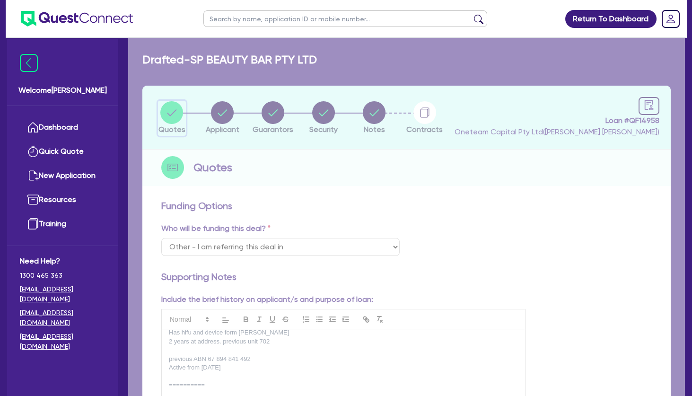
select select "TERTIARY_ASSETS"
select select "BEAUTY_EQUIPMENT"
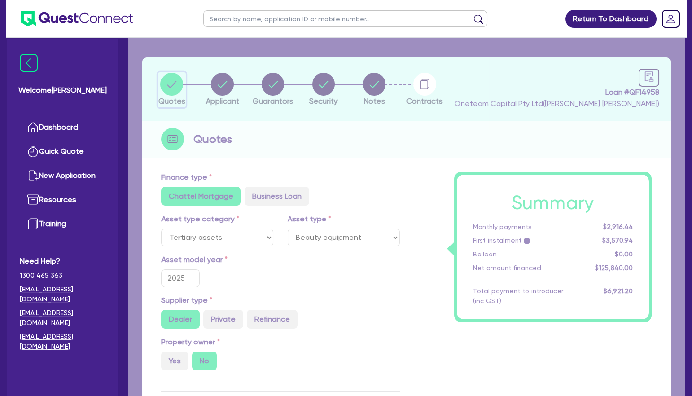
type input "157,300"
type input "31,460"
type input "6,292"
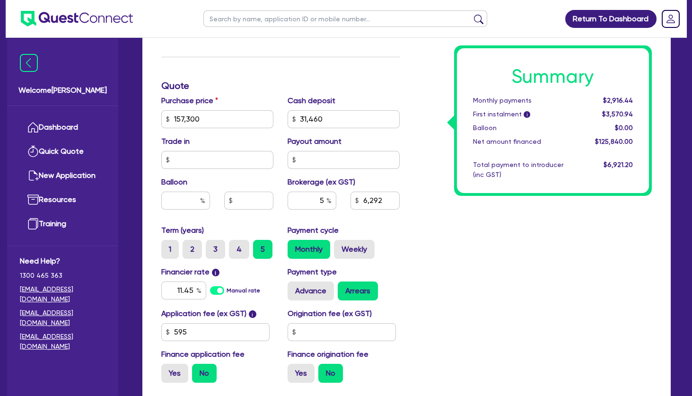
scroll to position [363, 0]
drag, startPoint x: 334, startPoint y: 119, endPoint x: 288, endPoint y: 113, distance: 47.2
click at [288, 113] on input "31,460" at bounding box center [344, 119] width 112 height 18
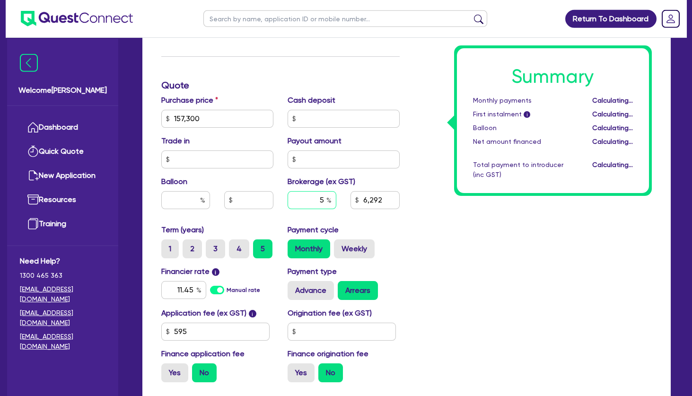
type input "157,300"
type input "6,292"
type input "157,300"
type input "7,865"
drag, startPoint x: 320, startPoint y: 200, endPoint x: 328, endPoint y: 201, distance: 7.6
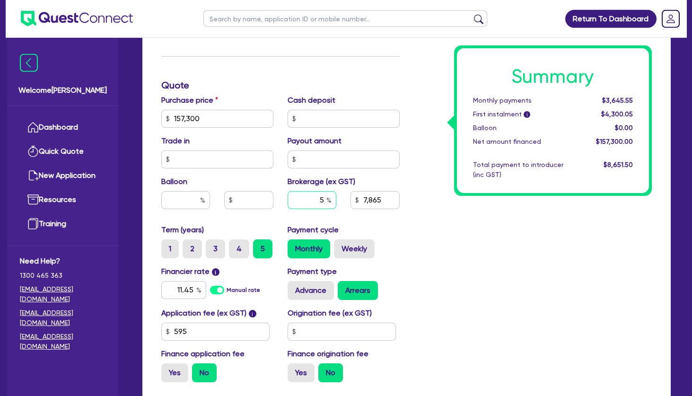
click at [328, 201] on input "5" at bounding box center [312, 200] width 49 height 18
type input "0"
type input "157,300"
type input "7,865"
click at [426, 249] on div "Summary Monthly payments $3,645.55 First instalment i $4,300.05 Balloon $0.00 N…" at bounding box center [533, 113] width 253 height 553
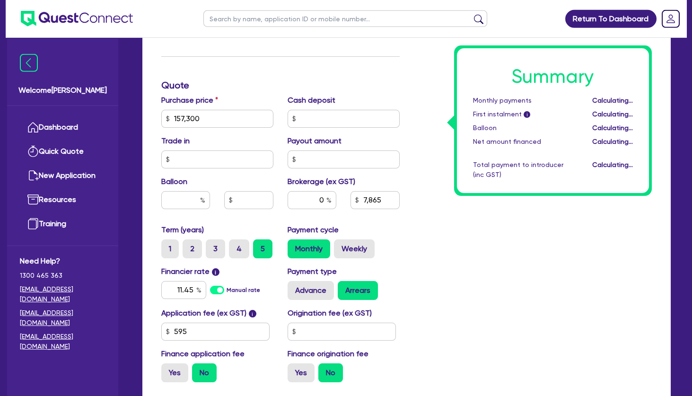
type input "157,300"
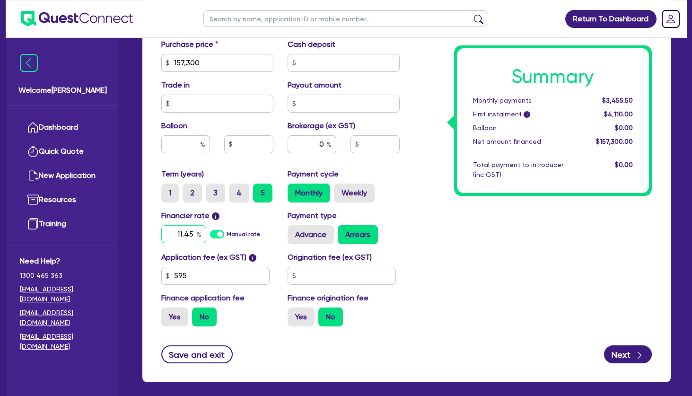
drag, startPoint x: 176, startPoint y: 235, endPoint x: 214, endPoint y: 234, distance: 38.3
click at [206, 234] on input "11.45" at bounding box center [183, 234] width 45 height 18
type input "30"
click at [437, 250] on div "Summary Monthly payments $3,455.50 First instalment i $4,110.00 Balloon $0.00 N…" at bounding box center [533, 57] width 253 height 553
type input "157,300"
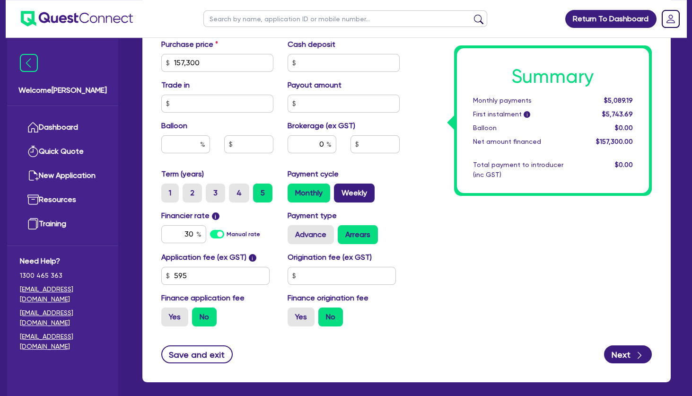
click at [365, 195] on label "Weekly" at bounding box center [354, 193] width 41 height 19
click at [340, 190] on input "Weekly" at bounding box center [337, 187] width 6 height 6
radio input "true"
type input "157,300"
click at [448, 217] on div "Summary Weekly payments $1,169.61 First instalment i $1,824.11 Balloon $0.00 Ne…" at bounding box center [533, 57] width 253 height 553
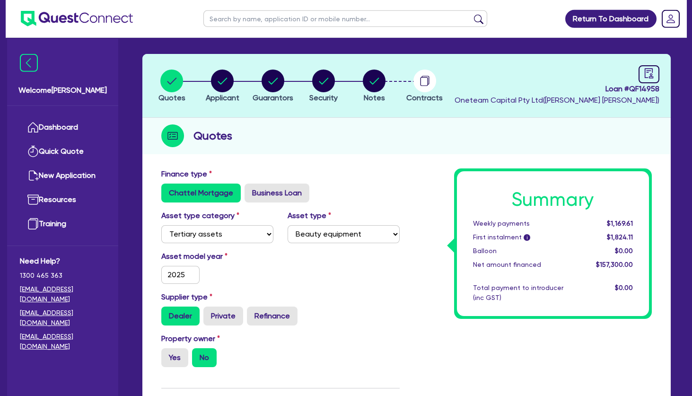
scroll to position [27, 0]
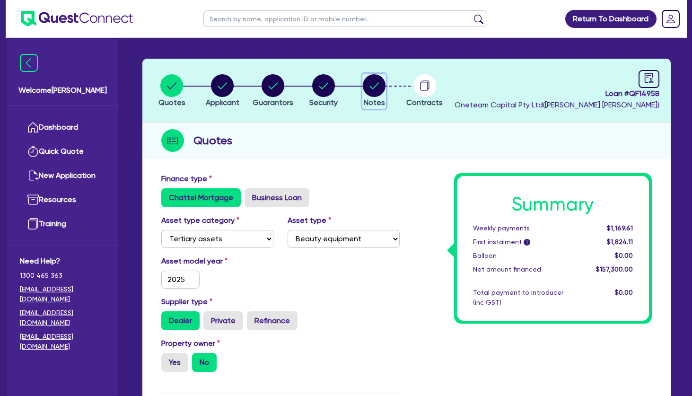
click at [376, 80] on circle "button" at bounding box center [374, 85] width 23 height 23
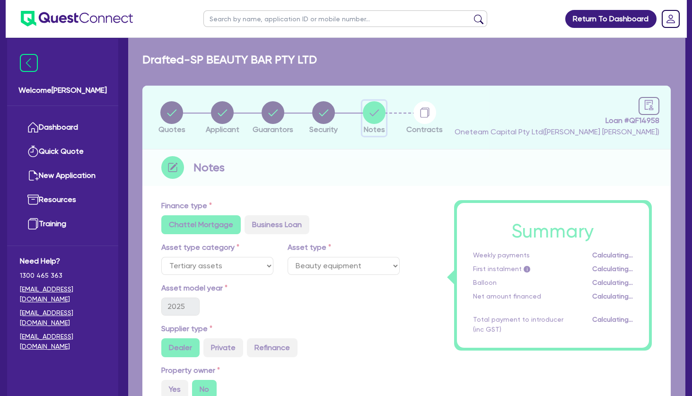
select select "Other"
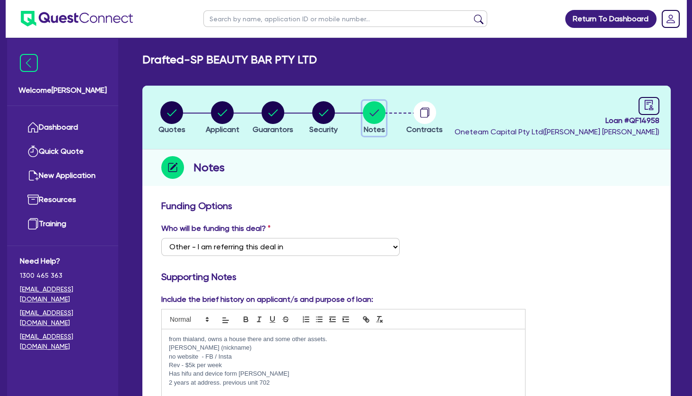
scroll to position [147, 0]
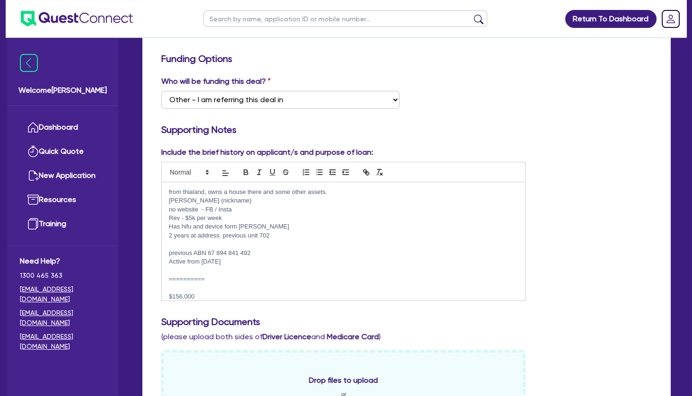
click at [253, 285] on p at bounding box center [343, 288] width 349 height 9
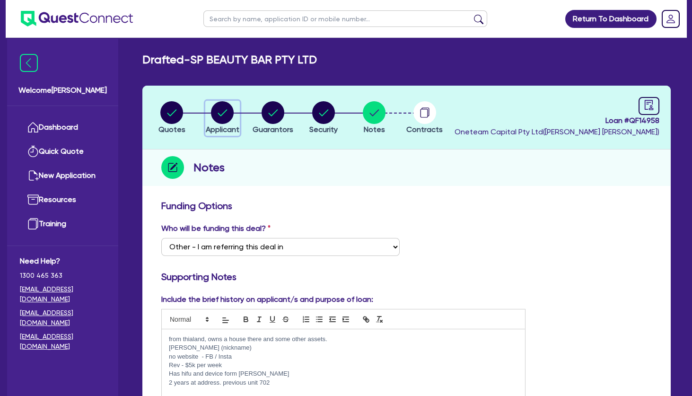
click at [221, 111] on circle "button" at bounding box center [222, 112] width 23 height 23
select select "COMPANY"
select select "HEALTH_BEAUTY"
select select "HAIR_BEAUTY_SALONS"
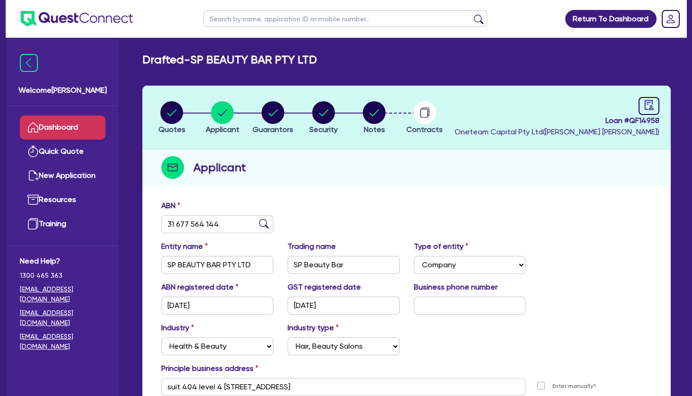
click at [82, 123] on link "Dashboard" at bounding box center [63, 127] width 86 height 24
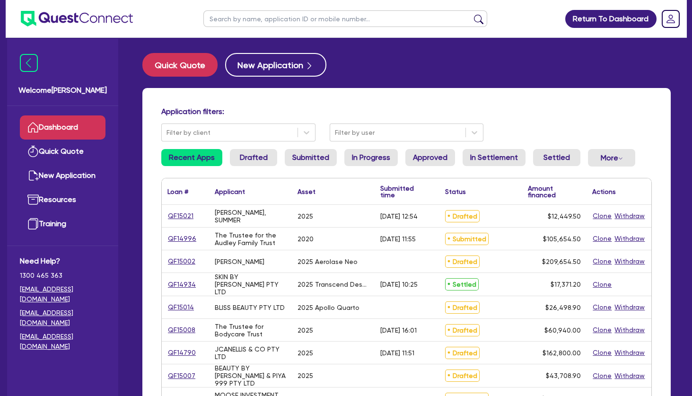
click at [308, 18] on input "text" at bounding box center [345, 18] width 284 height 17
type input "sp"
click at [471, 14] on button "submit" at bounding box center [478, 20] width 15 height 13
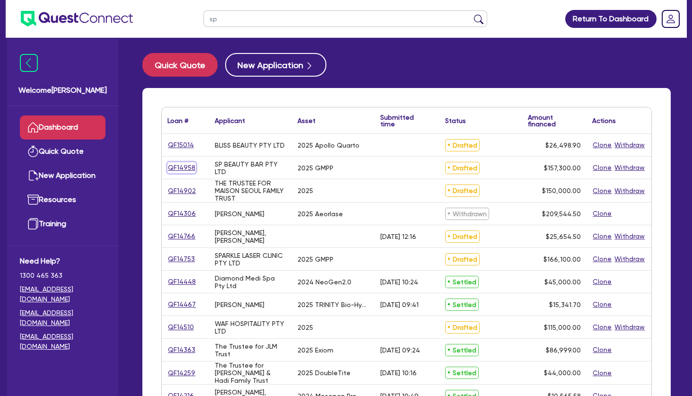
click at [177, 166] on link "QF14958" at bounding box center [181, 167] width 28 height 11
select select "TERTIARY_ASSETS"
select select "BEAUTY_EQUIPMENT"
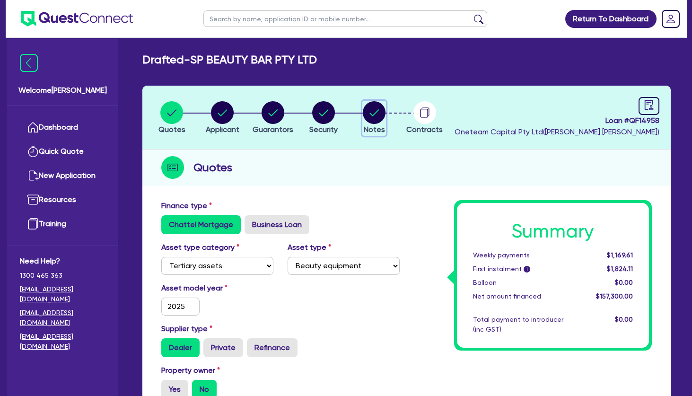
click at [385, 114] on circle "button" at bounding box center [374, 112] width 23 height 23
select select "Other"
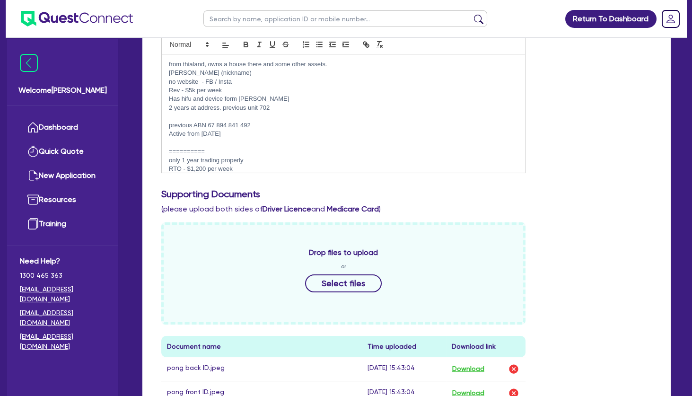
scroll to position [475, 0]
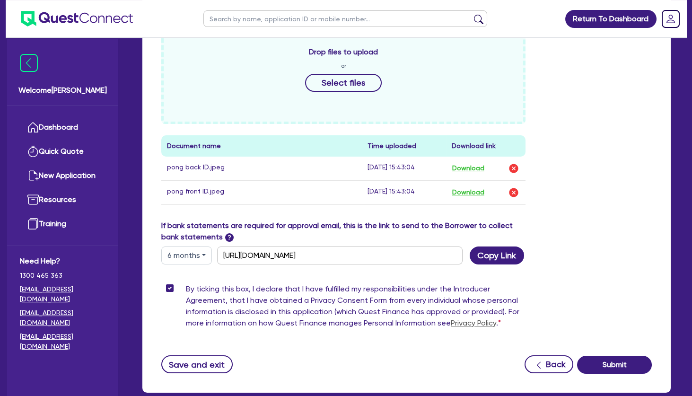
click at [190, 256] on button "6 months" at bounding box center [186, 255] width 51 height 18
click at [190, 309] on link "12 months" at bounding box center [199, 312] width 75 height 18
type input "[URL][DOMAIN_NAME]"
click at [493, 254] on button "Copy Link" at bounding box center [497, 255] width 54 height 18
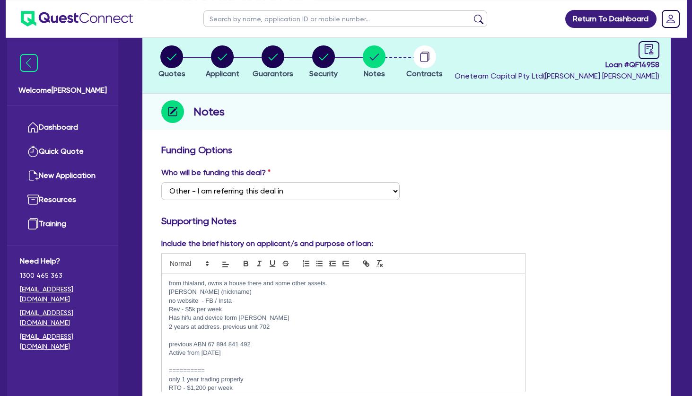
scroll to position [0, 0]
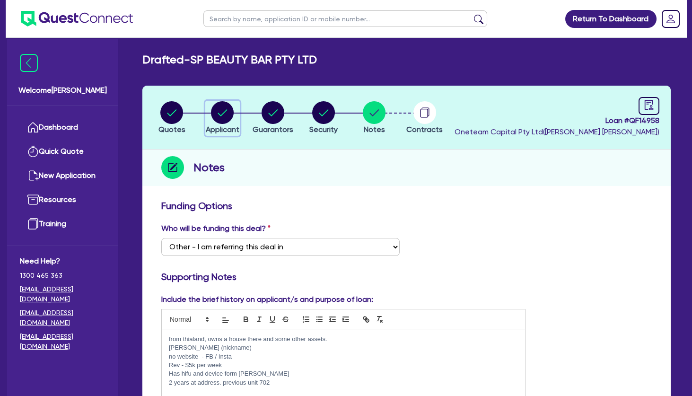
click at [226, 110] on circle "button" at bounding box center [222, 112] width 23 height 23
select select "COMPANY"
select select "HEALTH_BEAUTY"
select select "HAIR_BEAUTY_SALONS"
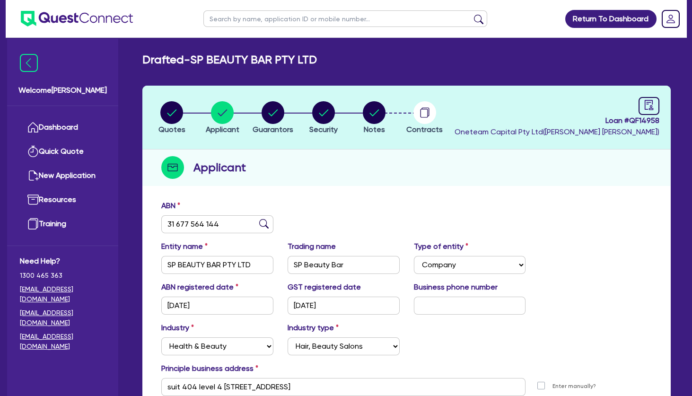
click at [239, 17] on input "text" at bounding box center [345, 18] width 284 height 17
type input "pril"
click button "submit" at bounding box center [478, 20] width 15 height 13
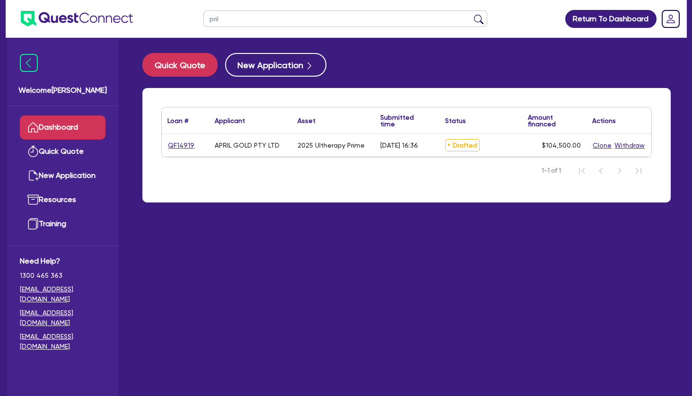
drag, startPoint x: 226, startPoint y: 18, endPoint x: 199, endPoint y: 21, distance: 27.6
click at [203, 21] on input "pril" at bounding box center [345, 18] width 284 height 17
click at [179, 147] on link "QF14919" at bounding box center [180, 145] width 27 height 11
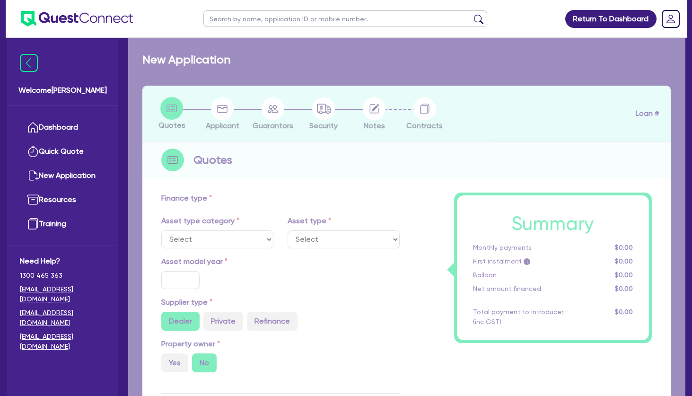
select select "TERTIARY_ASSETS"
type input "2025"
radio input "true"
type input "104,500"
type input "4"
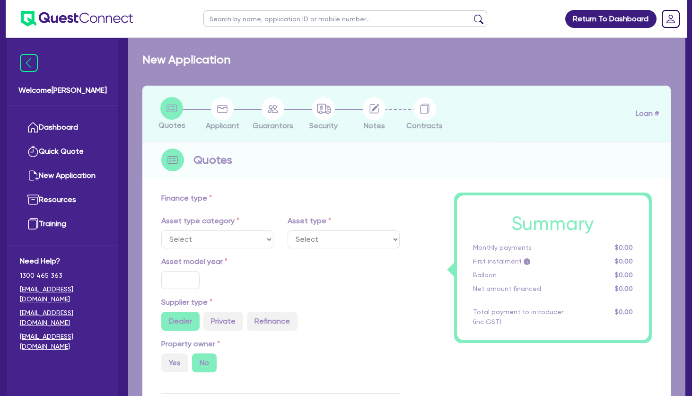
type input "4,180"
radio input "true"
type input "11.9"
type input "350"
select select "BEAUTY_EQUIPMENT"
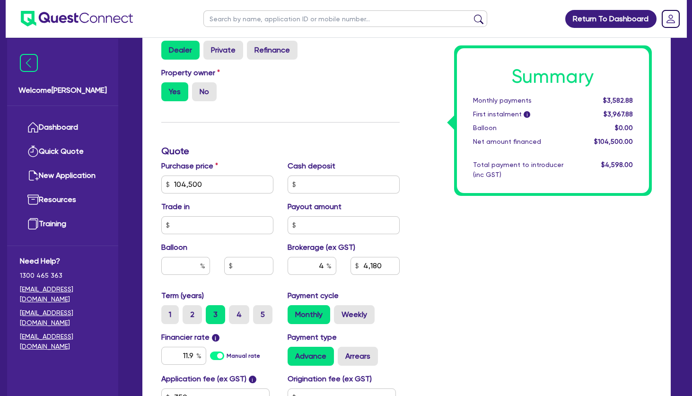
scroll to position [299, 0]
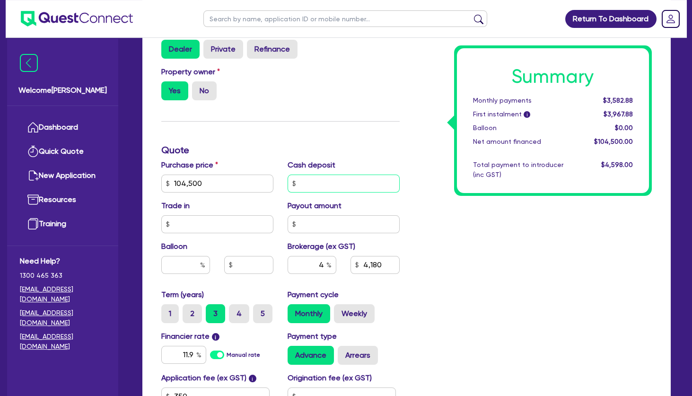
click at [316, 178] on input "text" at bounding box center [344, 184] width 112 height 18
type input "20,900"
type input "104,500"
type input "4,180"
click at [473, 245] on div "Summary Monthly payments $3,582.88 First instalment i $3,967.88 Balloon $0.00 N…" at bounding box center [533, 178] width 253 height 553
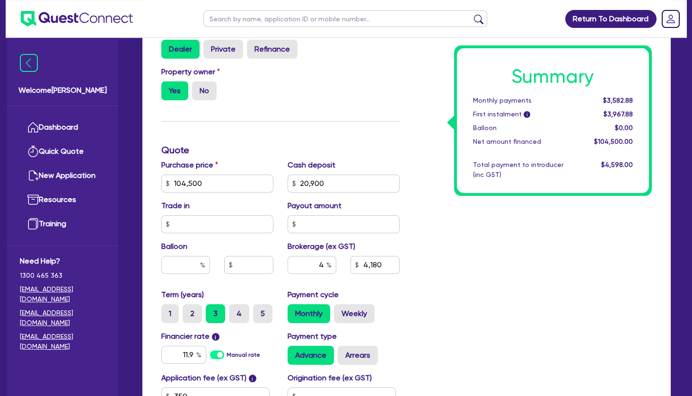
type input "104,500"
type input "3,344"
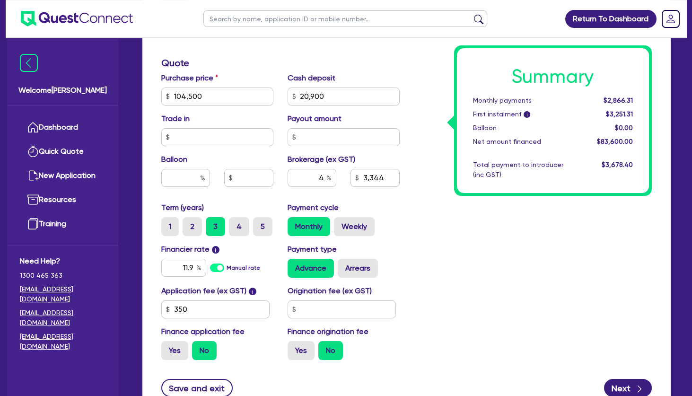
scroll to position [387, 0]
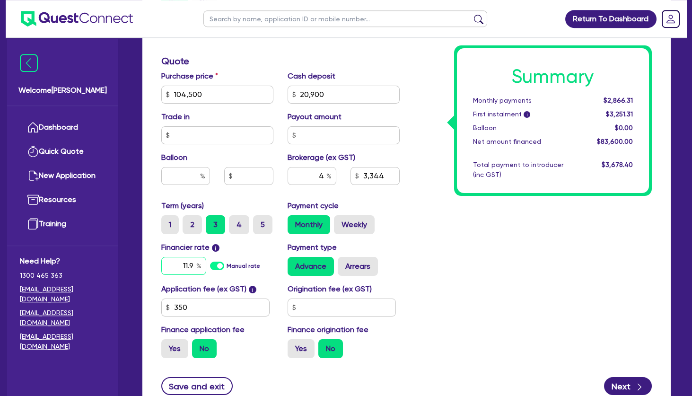
drag, startPoint x: 178, startPoint y: 268, endPoint x: 205, endPoint y: 268, distance: 27.4
click at [205, 268] on input "11.9" at bounding box center [183, 266] width 45 height 18
type input "10.45"
type input "104,500"
type input "3,344"
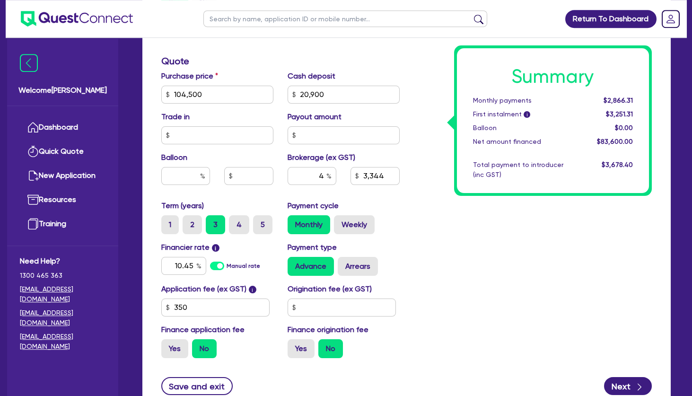
type input "104,500"
type input "3,344"
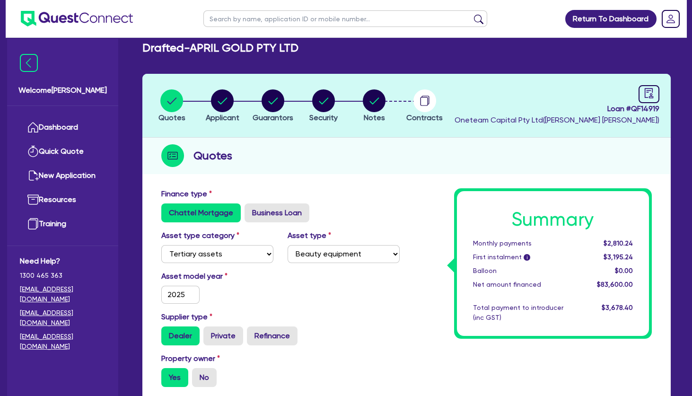
scroll to position [12, 0]
click at [221, 107] on circle "button" at bounding box center [222, 100] width 23 height 23
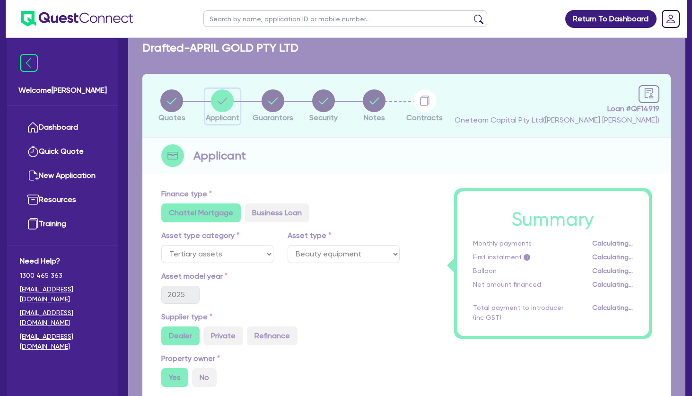
select select "COMPANY"
select select "HEALTH_BEAUTY"
select select "HAIR_BEAUTY_SALONS"
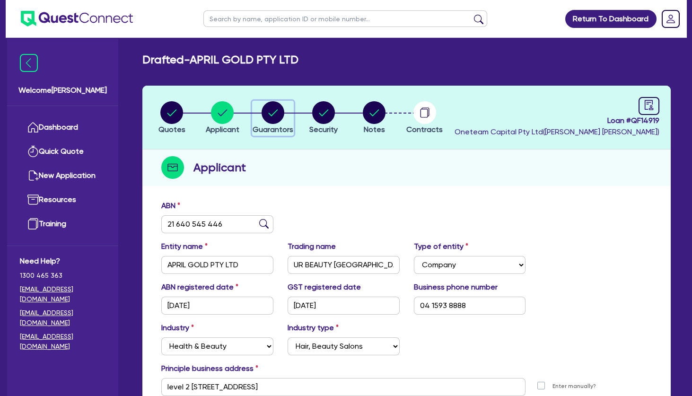
click at [267, 117] on circle "button" at bounding box center [273, 112] width 23 height 23
select select "MRS"
select select "VIC"
select select "DE_FACTO"
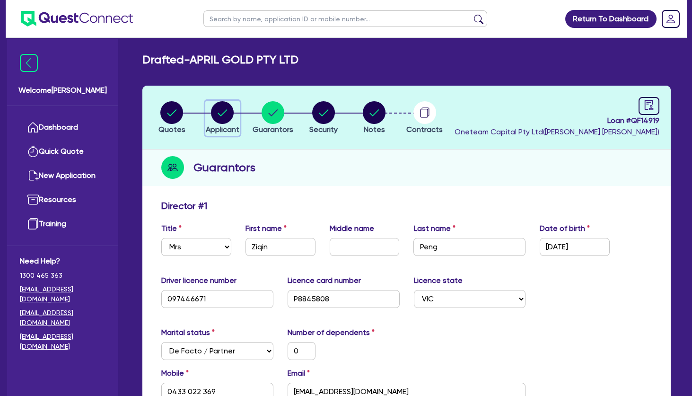
click at [231, 119] on circle "button" at bounding box center [222, 112] width 23 height 23
select select "COMPANY"
select select "HEALTH_BEAUTY"
select select "HAIR_BEAUTY_SALONS"
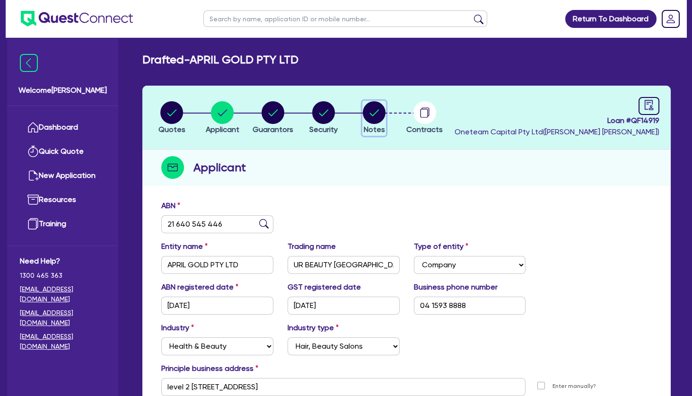
click at [370, 117] on circle "button" at bounding box center [374, 112] width 23 height 23
select select "Other"
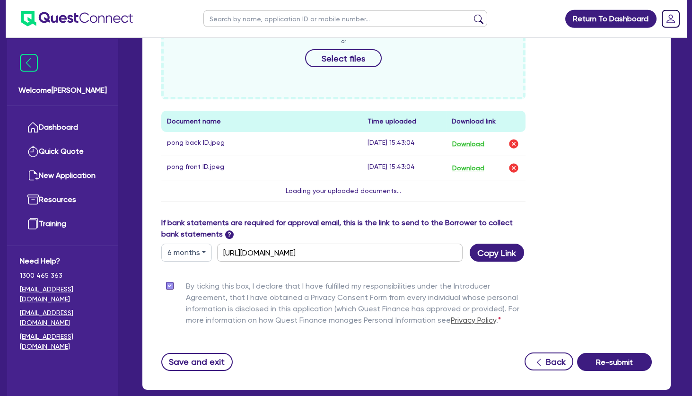
scroll to position [498, 0]
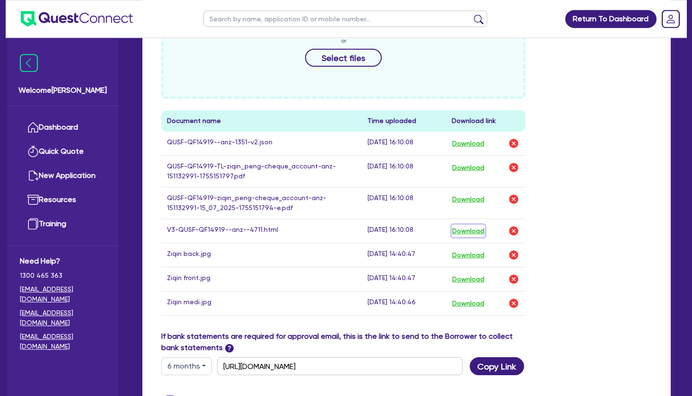
click at [466, 233] on button "Download" at bounding box center [468, 231] width 33 height 12
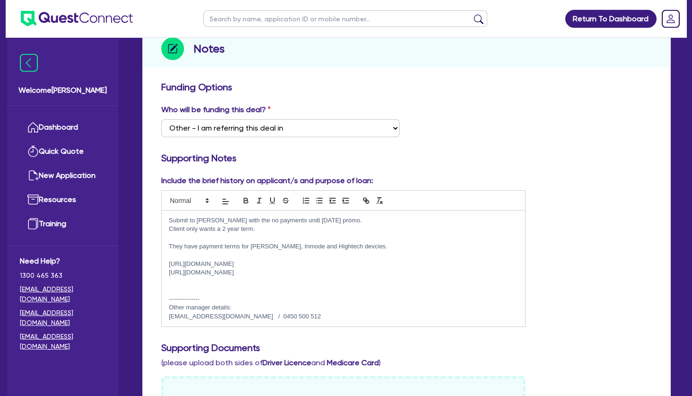
scroll to position [0, 0]
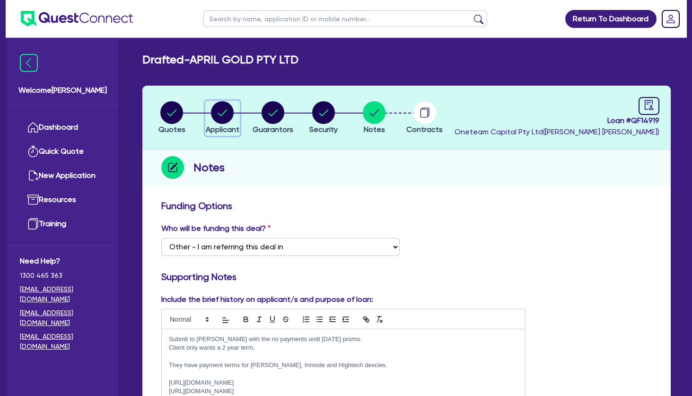
click at [228, 122] on circle "button" at bounding box center [222, 112] width 23 height 23
select select "COMPANY"
select select "HEALTH_BEAUTY"
select select "HAIR_BEAUTY_SALONS"
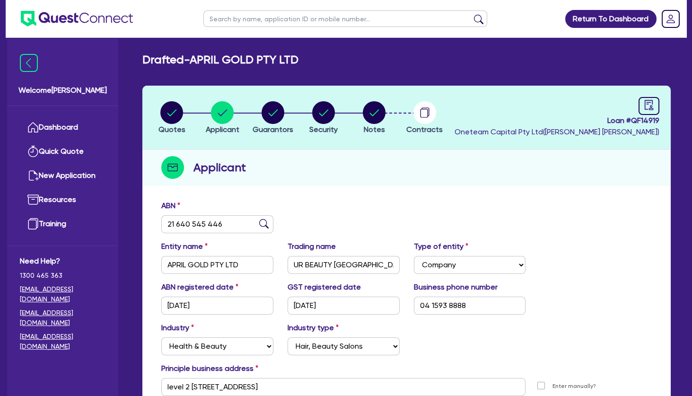
click at [245, 20] on input "text" at bounding box center [345, 18] width 284 height 17
type input "bioglow"
click button "submit" at bounding box center [478, 20] width 15 height 13
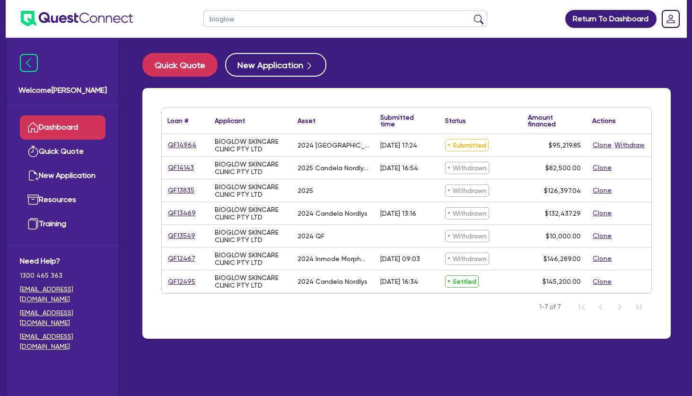
click at [180, 142] on link "QF14964" at bounding box center [181, 145] width 29 height 11
select select "TERTIARY_ASSETS"
select select "BEAUTY_EQUIPMENT"
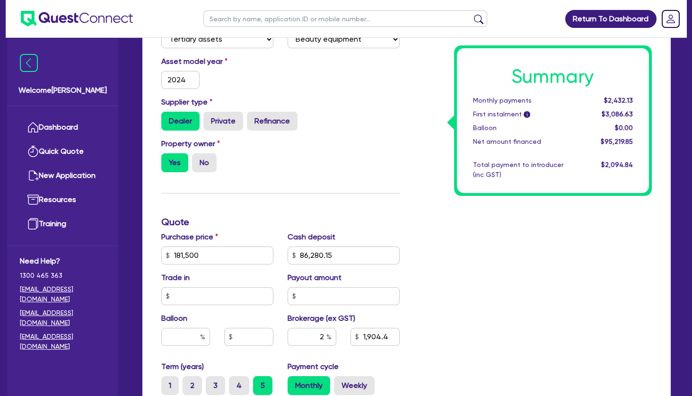
scroll to position [193, 0]
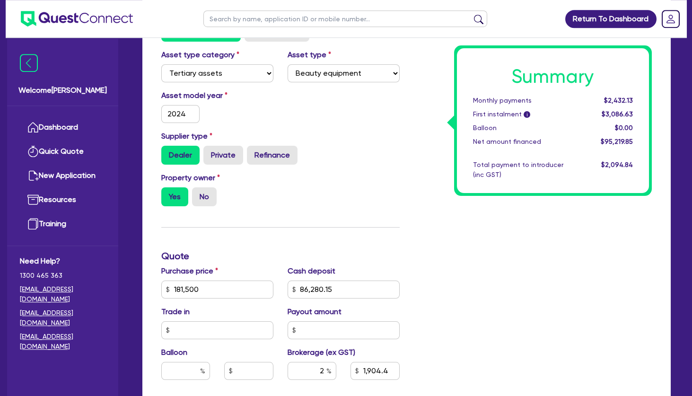
click at [437, 291] on div "Summary Monthly payments $2,432.13 First instalment i $3,086.63 Balloon $0.00 N…" at bounding box center [533, 284] width 253 height 553
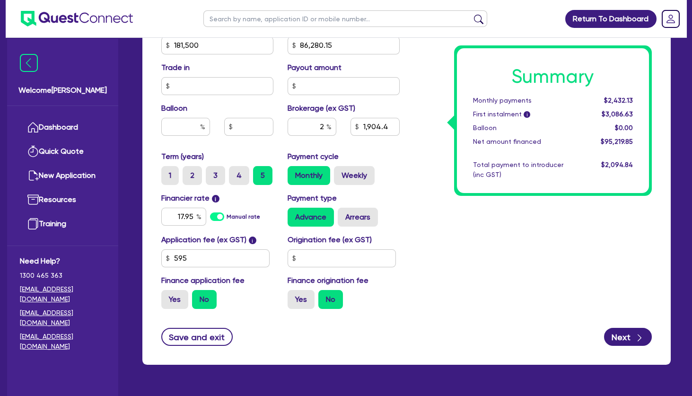
scroll to position [437, 0]
click at [619, 337] on button "Next" at bounding box center [628, 337] width 48 height 18
select select "COMPANY"
select select "HEALTH_BEAUTY"
select select "HAIR_BEAUTY_SALONS"
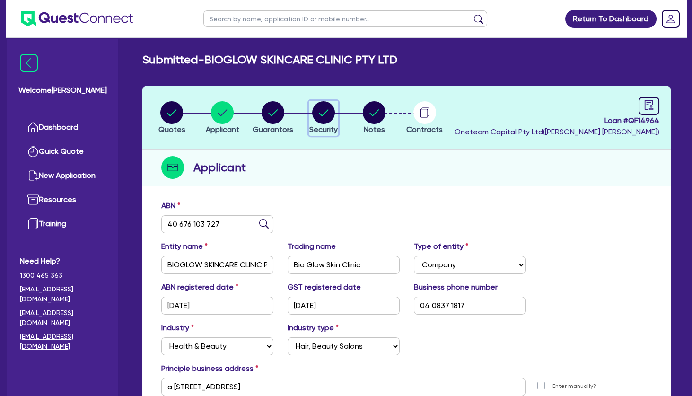
click at [327, 110] on circle "button" at bounding box center [323, 112] width 23 height 23
select select "TERTIARY_ASSETS"
select select "BEAUTY_EQUIPMENT"
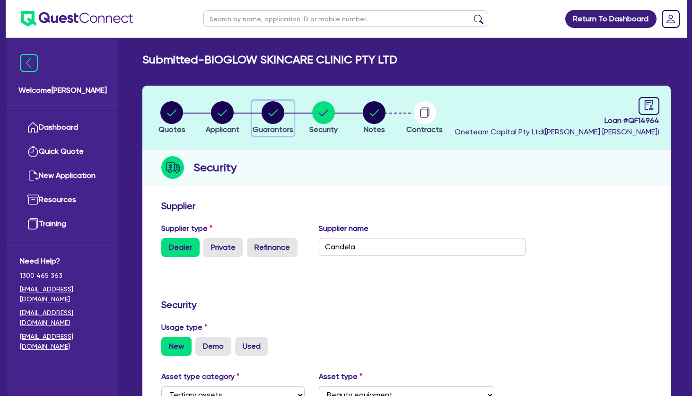
click at [273, 120] on circle "button" at bounding box center [273, 112] width 23 height 23
select select "MRS"
select select "[GEOGRAPHIC_DATA]"
select select "MARRIED"
select select "PROPERTY"
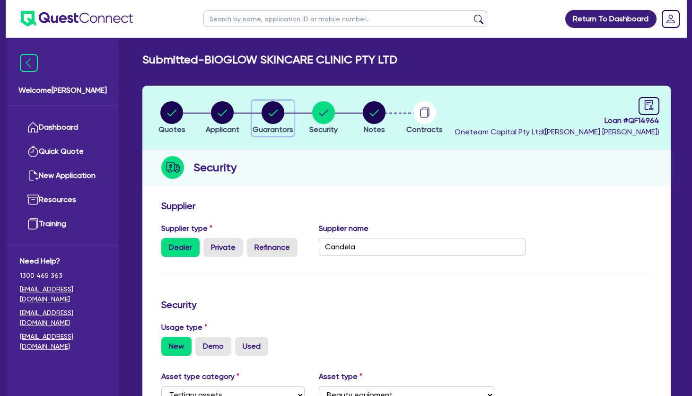
select select "CASH"
select select "OTHER"
select select "VEHICLE"
select select "HOUSEHOLD_PERSONAL"
select select "MORTGAGE"
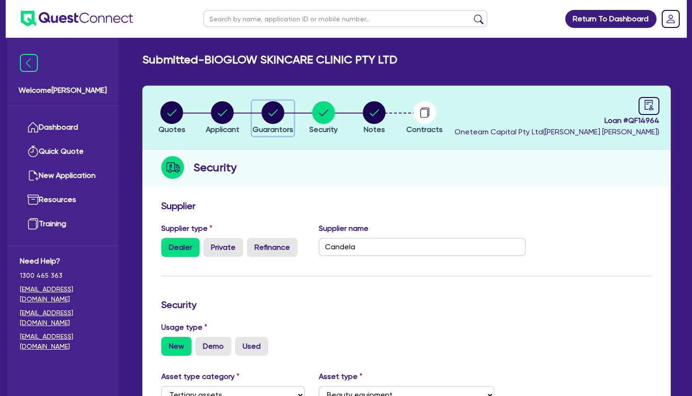
select select "PERSONAL_LOAN"
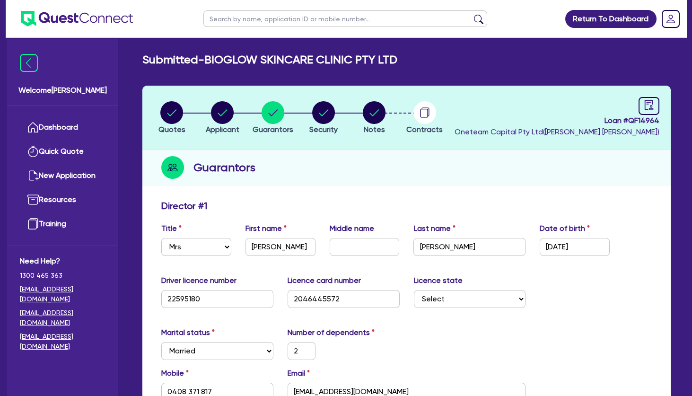
click at [263, 16] on input "text" at bounding box center [345, 18] width 284 height 17
click button "submit" at bounding box center [478, 20] width 15 height 13
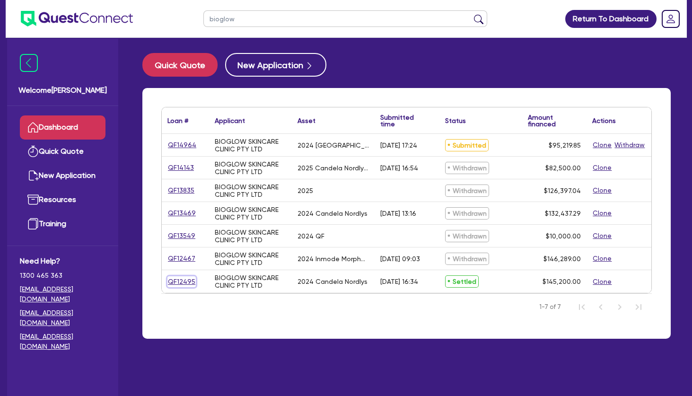
click at [177, 282] on link "QF12495" at bounding box center [181, 281] width 28 height 11
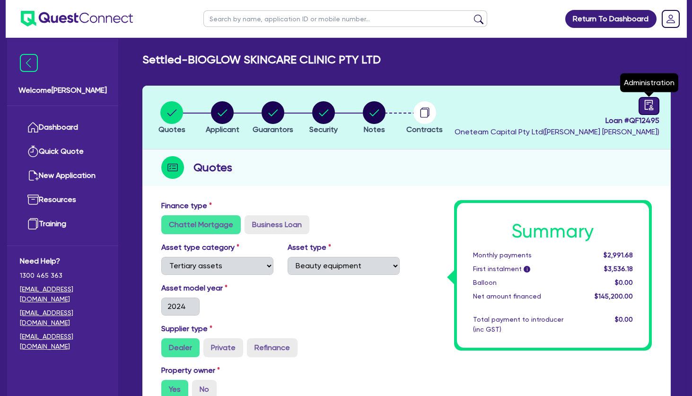
click at [646, 108] on icon "audit" at bounding box center [649, 105] width 10 height 10
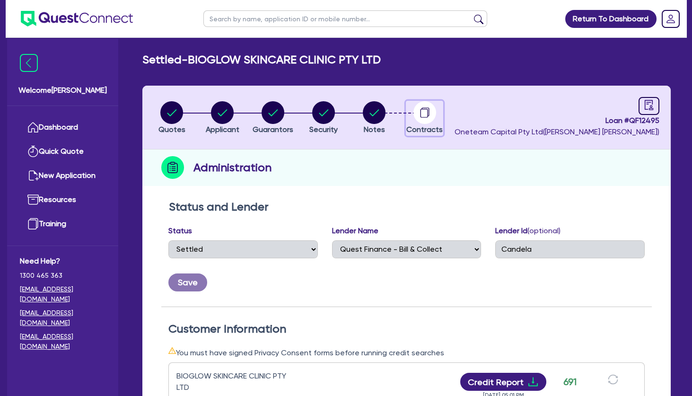
click at [432, 109] on circle "button" at bounding box center [425, 112] width 23 height 23
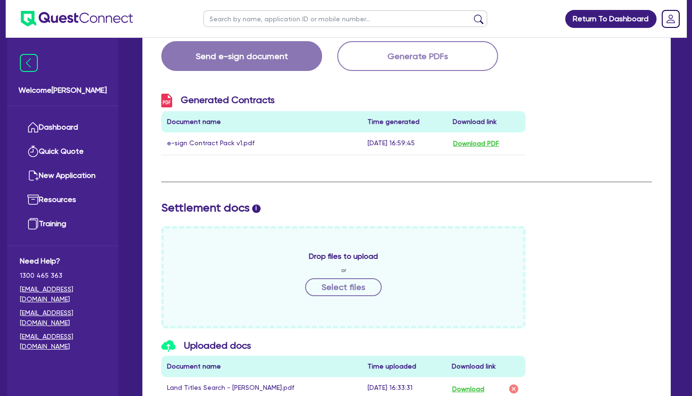
scroll to position [234, 0]
